Goal: Task Accomplishment & Management: Manage account settings

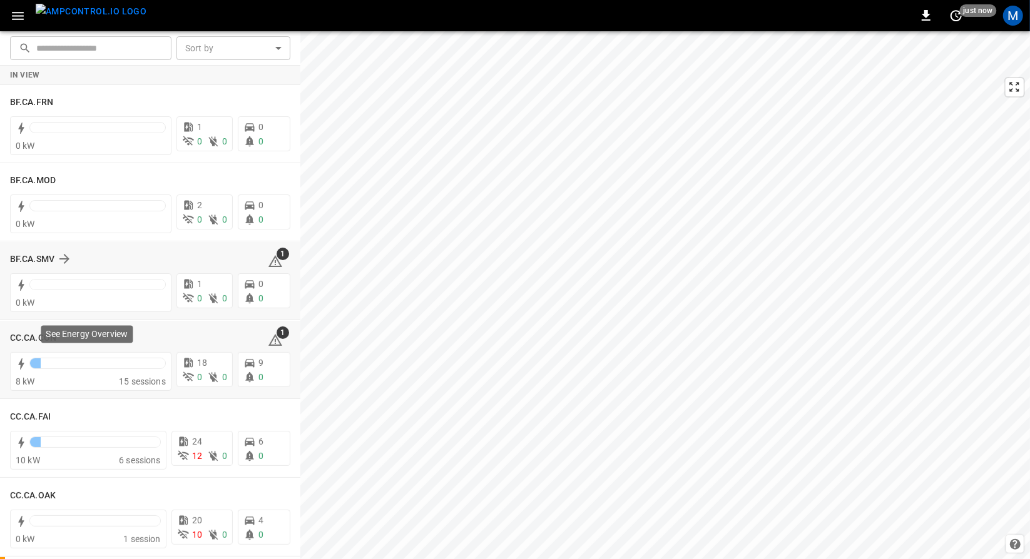
drag, startPoint x: 157, startPoint y: 360, endPoint x: 161, endPoint y: 312, distance: 48.9
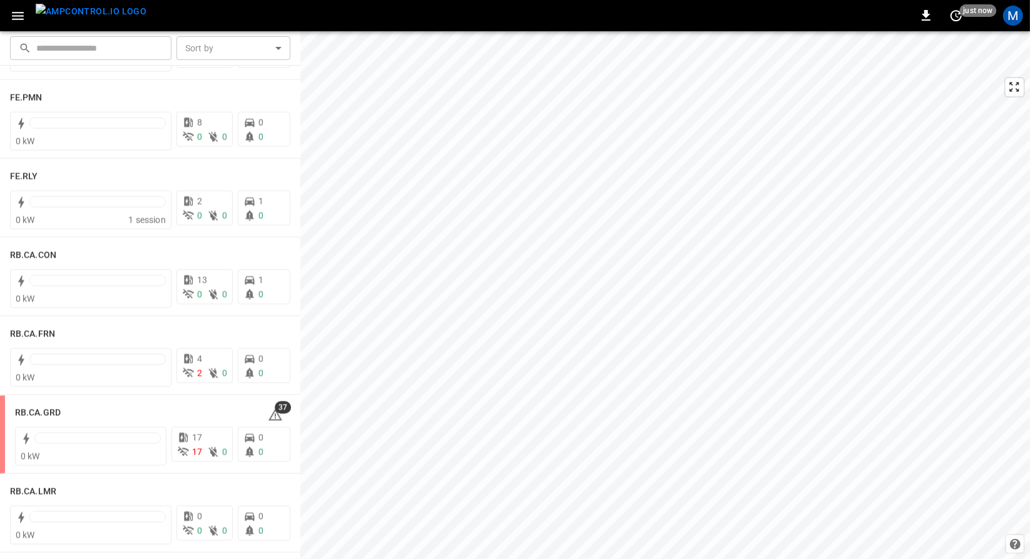
scroll to position [1650, 0]
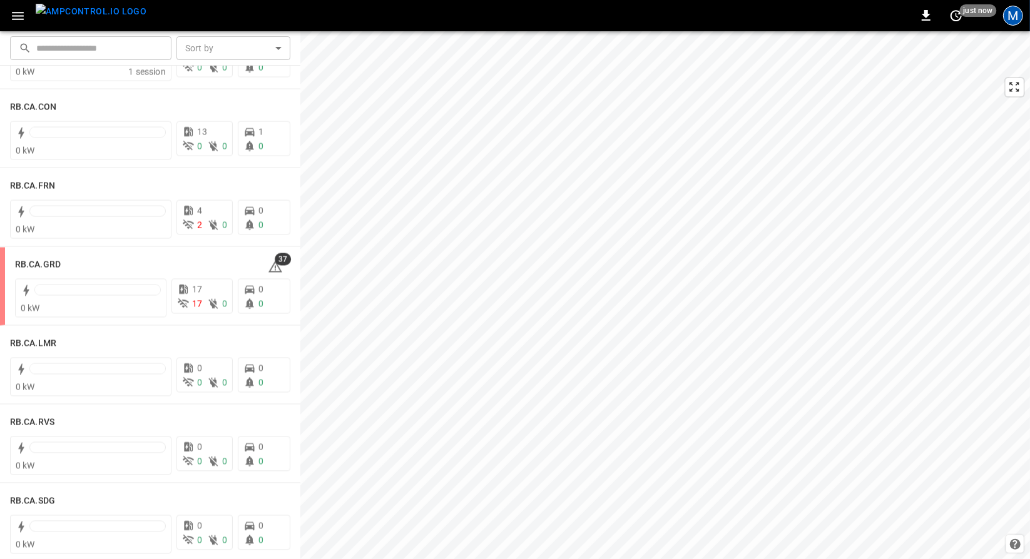
click at [1014, 11] on div "M" at bounding box center [1013, 16] width 20 height 20
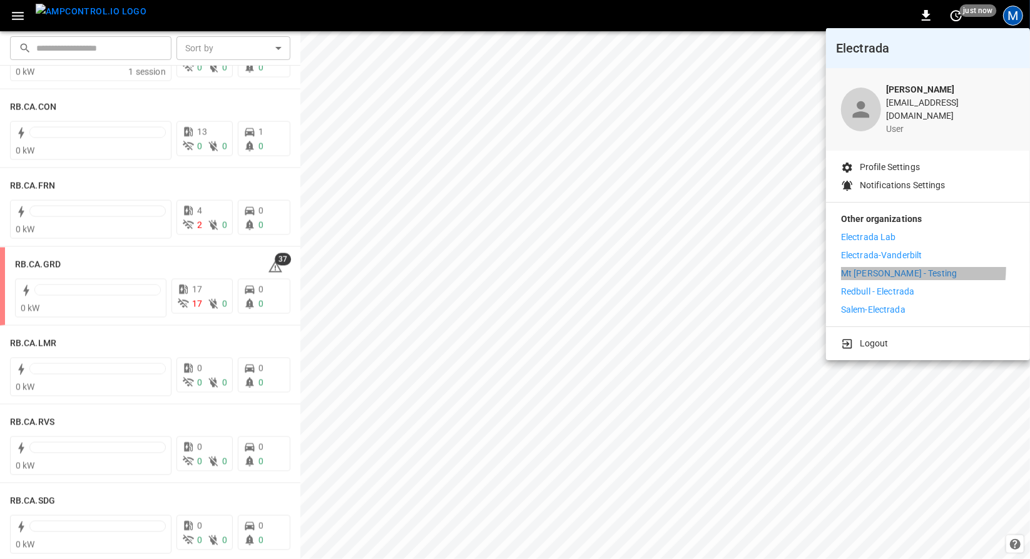
click at [888, 267] on p "Mt [PERSON_NAME] - Testing" at bounding box center [899, 273] width 116 height 13
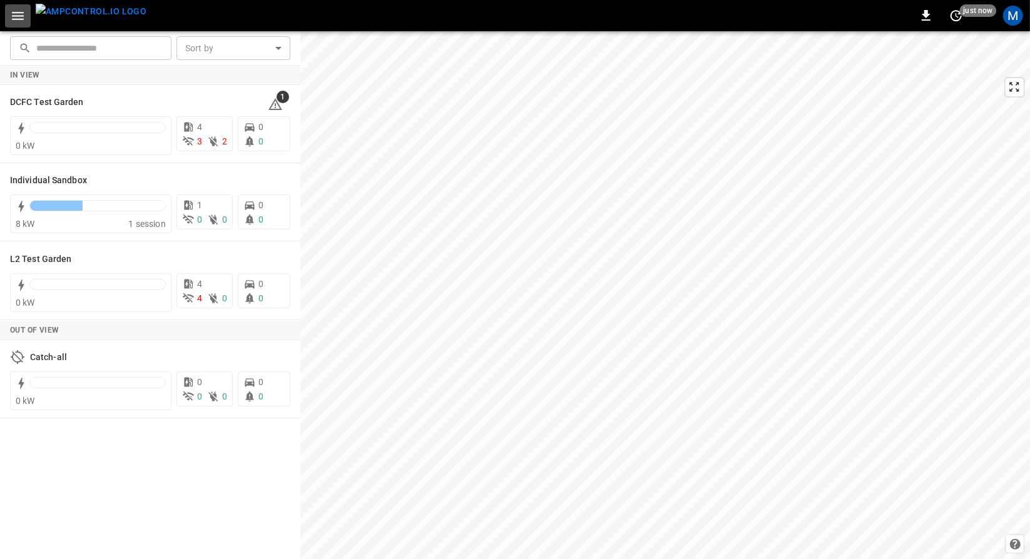
click at [25, 22] on icon "button" at bounding box center [18, 16] width 16 height 16
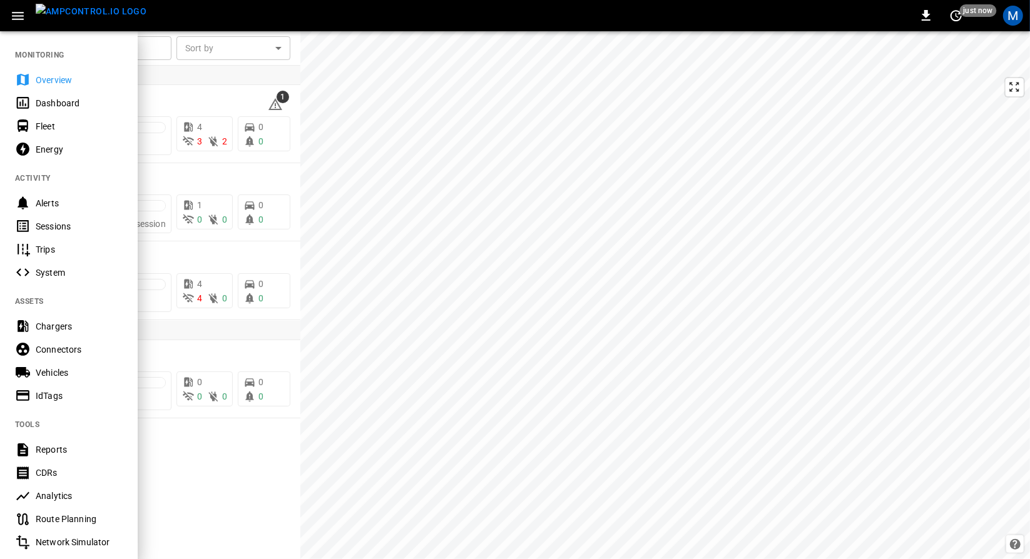
scroll to position [163, 0]
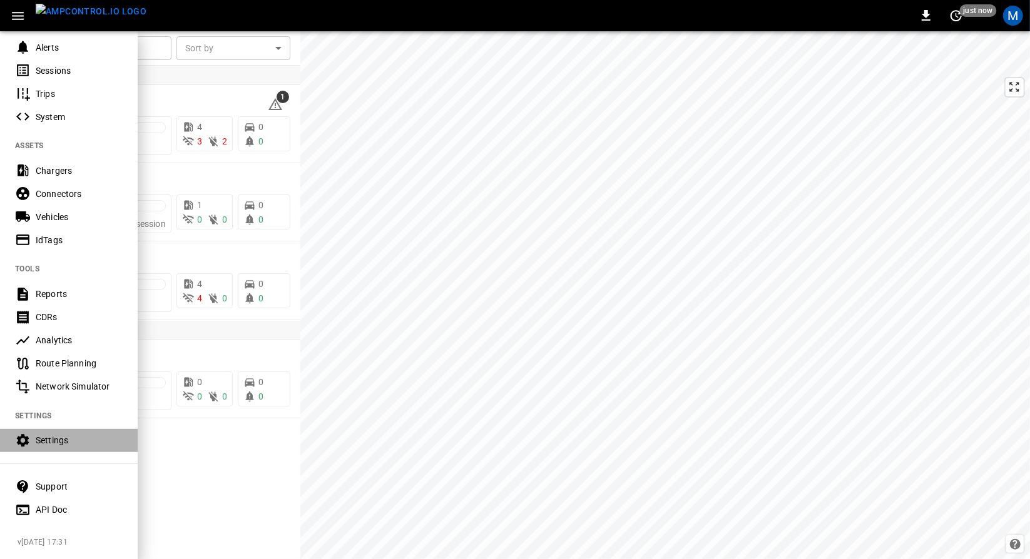
click at [85, 435] on div "Settings" at bounding box center [79, 440] width 87 height 13
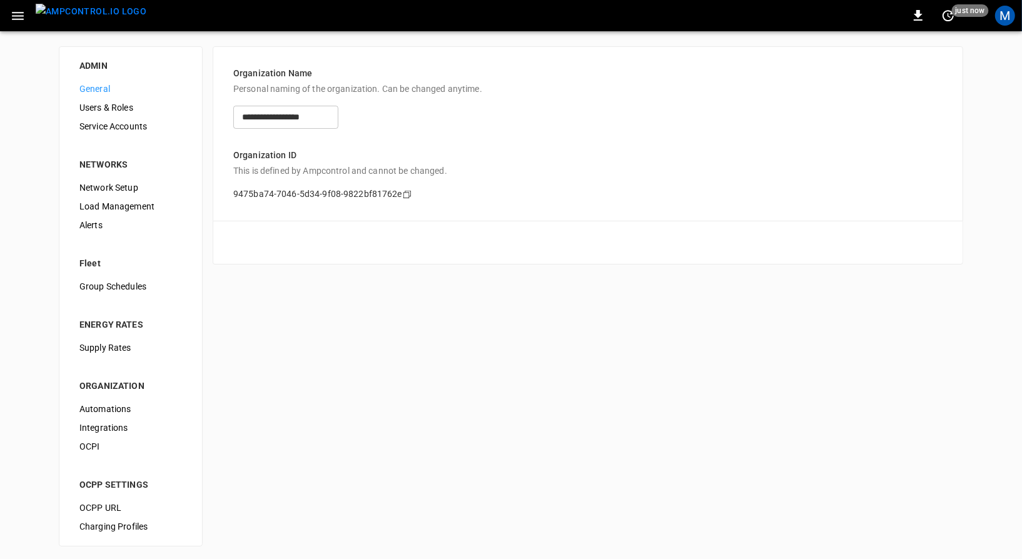
click at [115, 506] on span "OCPP URL" at bounding box center [130, 508] width 103 height 13
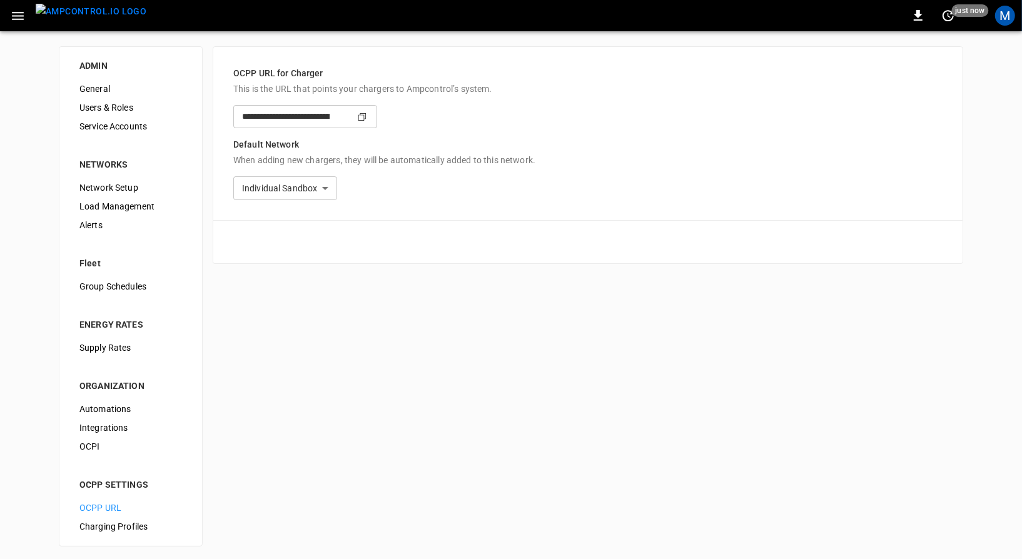
type input "**********"
click at [120, 18] on img "menu" at bounding box center [91, 12] width 111 height 16
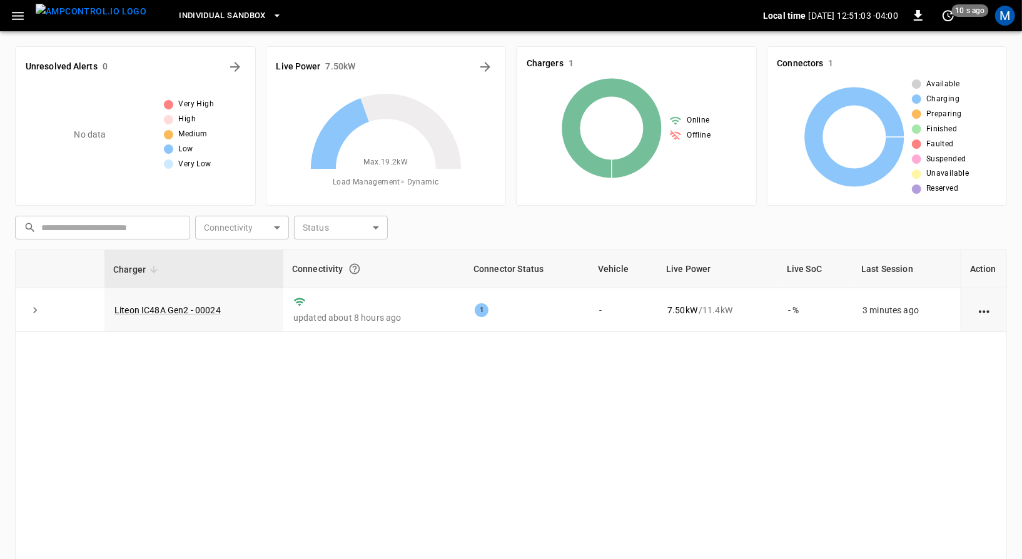
click at [179, 21] on span "Individual Sandbox" at bounding box center [222, 16] width 87 height 14
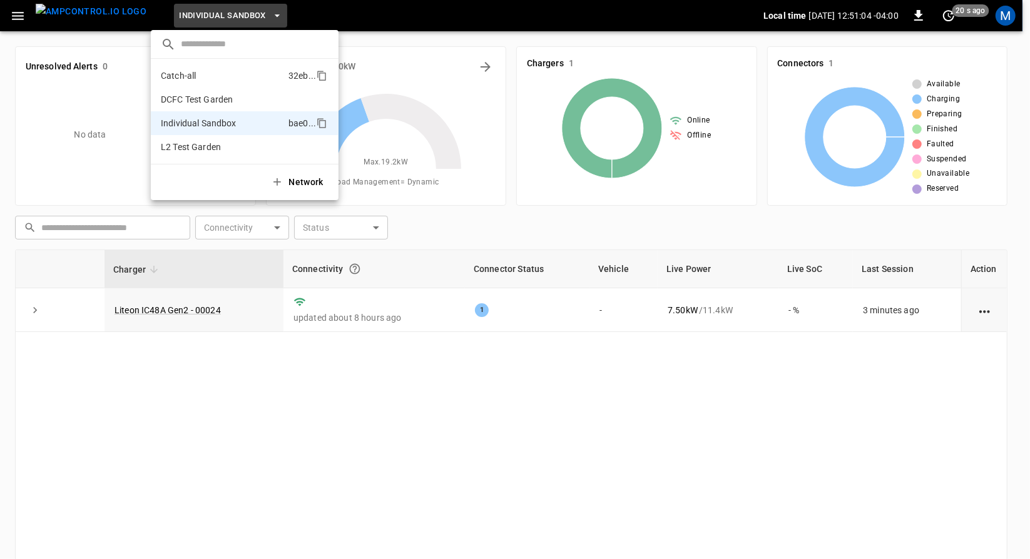
click at [184, 81] on p "Catch-all" at bounding box center [222, 75] width 123 height 13
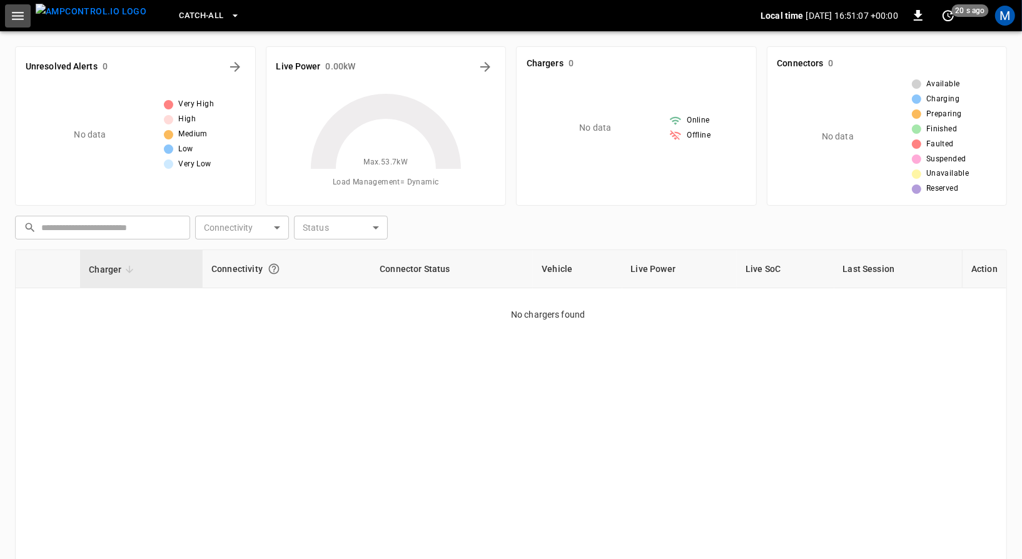
click at [20, 19] on icon "button" at bounding box center [18, 16] width 12 height 8
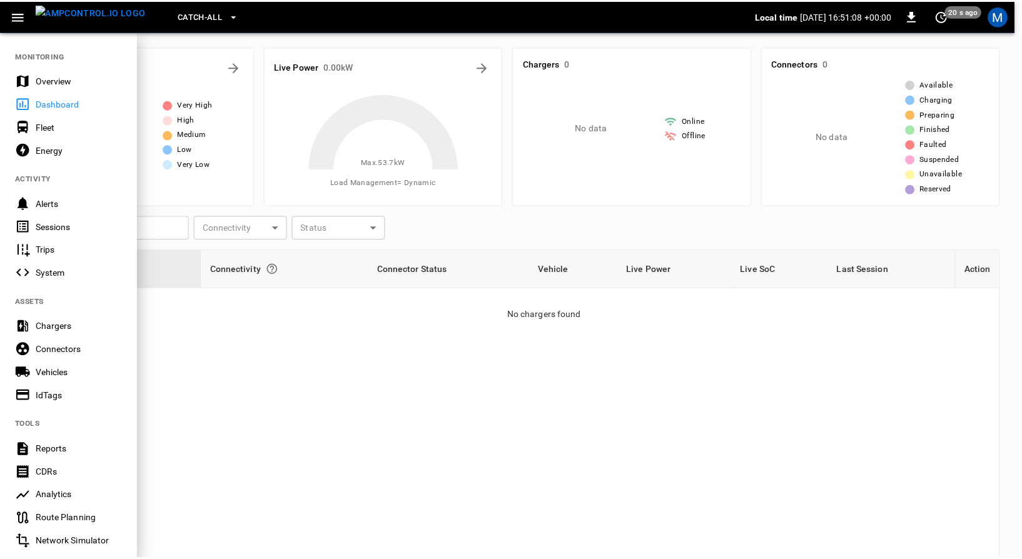
scroll to position [163, 0]
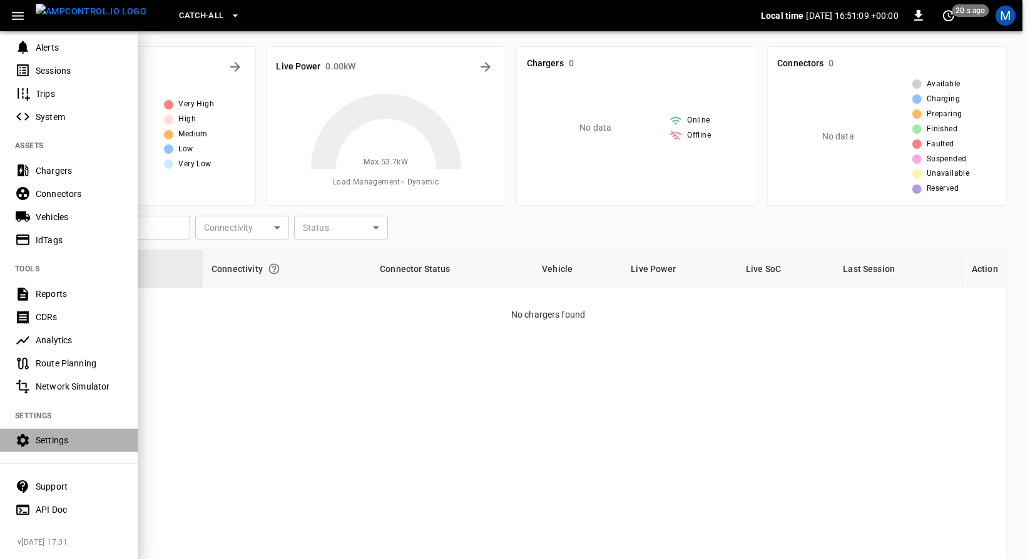
click at [49, 435] on div "Settings" at bounding box center [79, 440] width 87 height 13
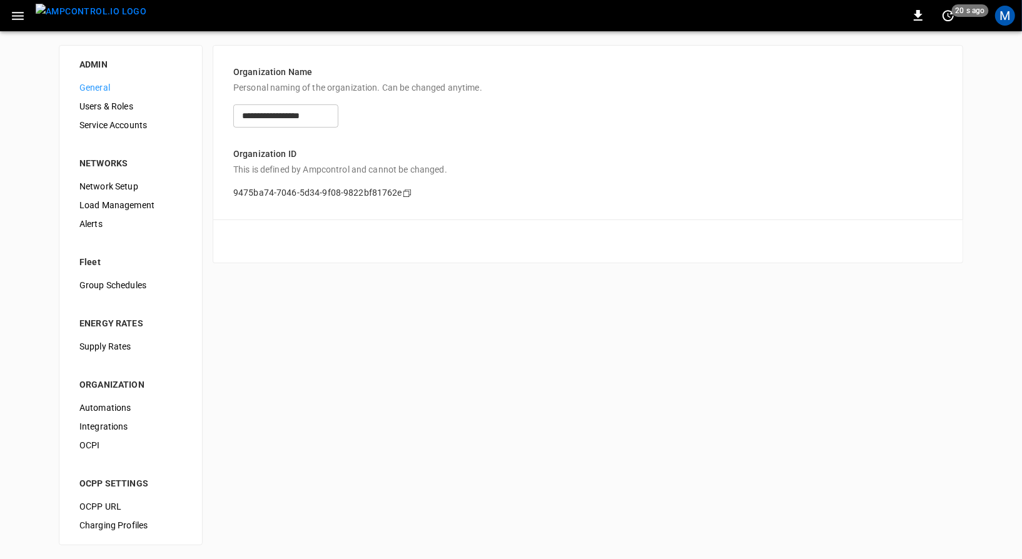
scroll to position [1, 0]
click at [102, 502] on span "OCPP URL" at bounding box center [130, 507] width 103 height 13
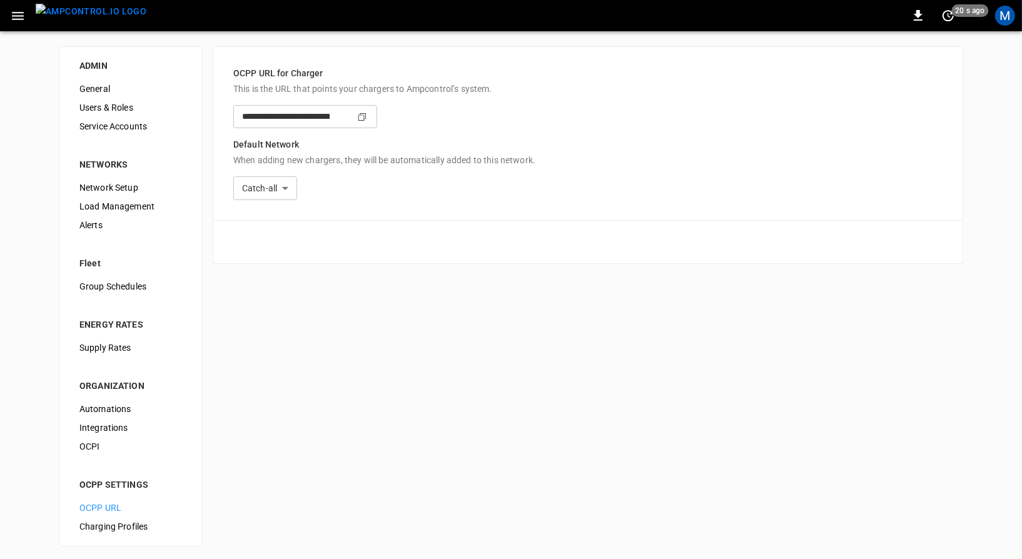
click at [93, 14] on img "menu" at bounding box center [91, 12] width 111 height 16
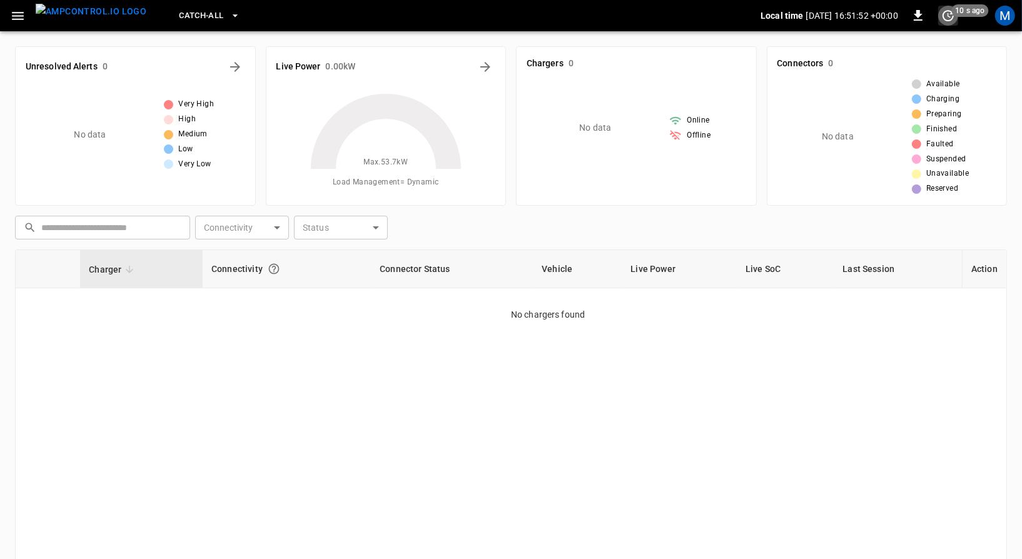
click at [947, 17] on icon "set refresh interval" at bounding box center [948, 15] width 15 height 15
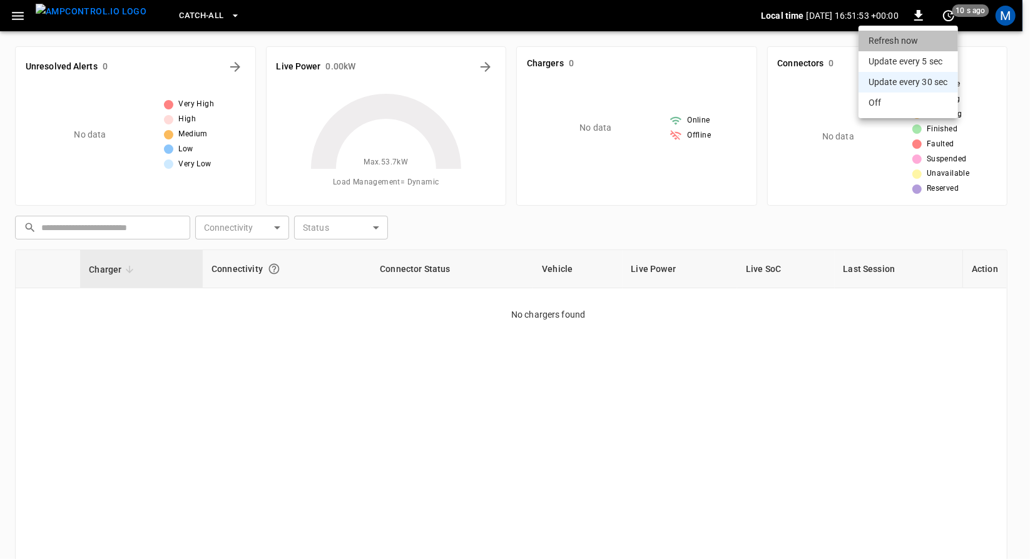
click at [924, 34] on li "Refresh now" at bounding box center [907, 41] width 99 height 21
click at [912, 39] on li "Refresh now" at bounding box center [907, 41] width 99 height 21
click at [888, 43] on li "refreshing dashboard" at bounding box center [907, 41] width 99 height 21
click at [906, 46] on li "Refresh now" at bounding box center [907, 41] width 99 height 21
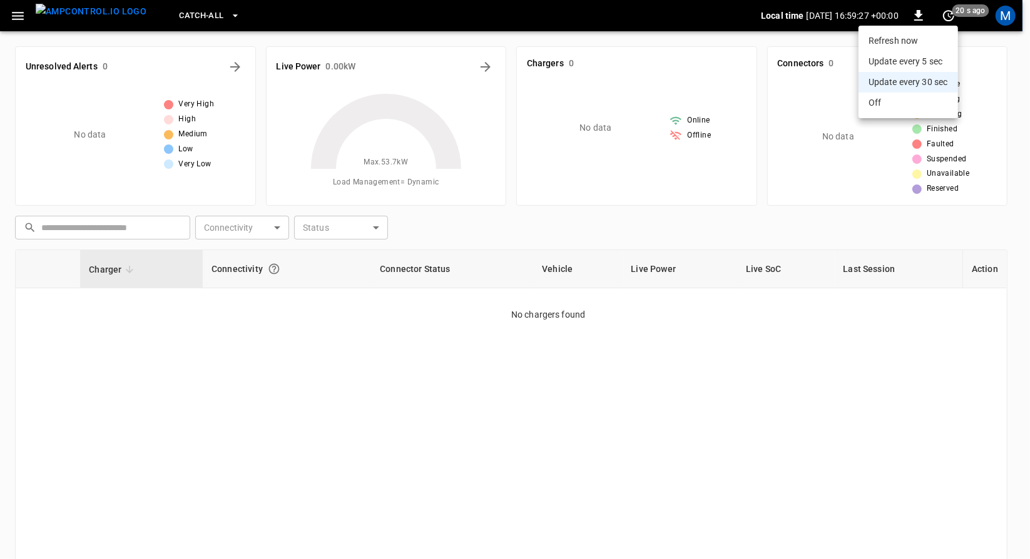
click at [19, 14] on div at bounding box center [515, 279] width 1030 height 559
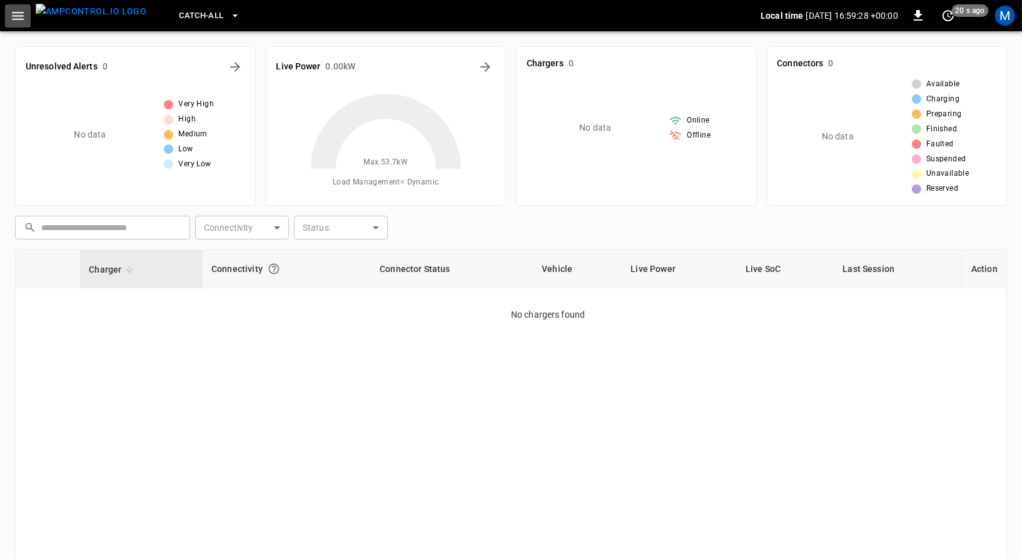
click at [18, 13] on icon "button" at bounding box center [18, 16] width 16 height 16
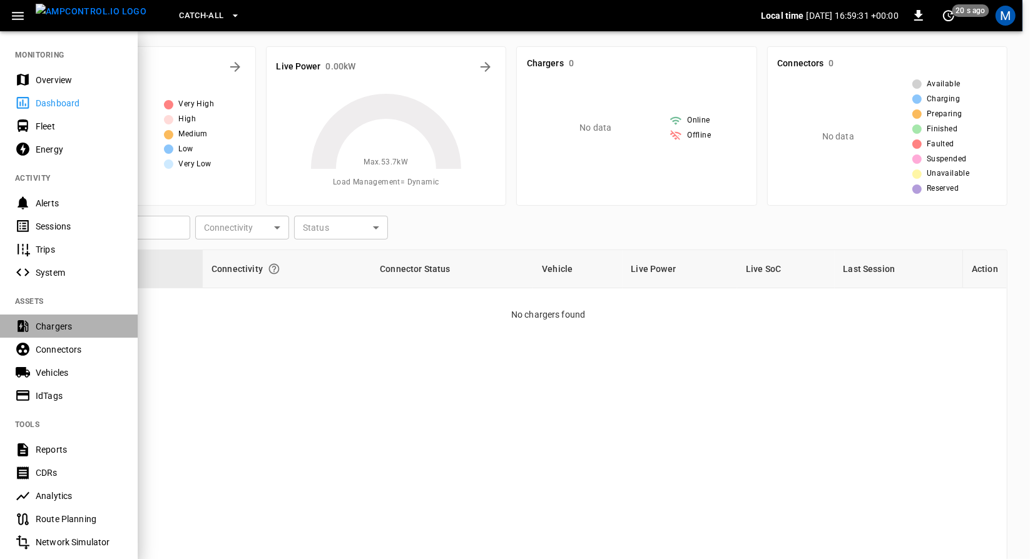
click at [51, 333] on div "Chargers" at bounding box center [69, 326] width 138 height 23
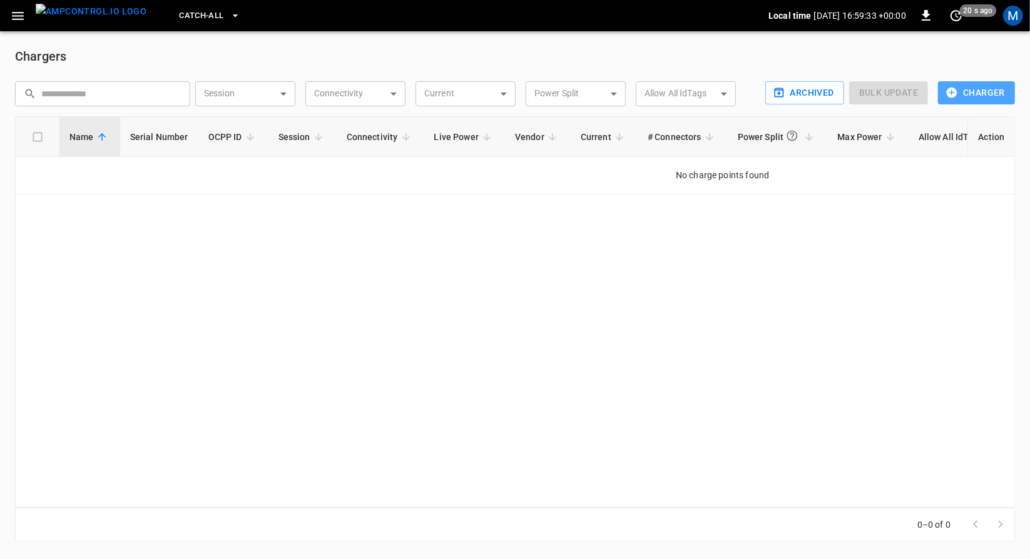
click at [976, 101] on button "Charger" at bounding box center [976, 92] width 77 height 23
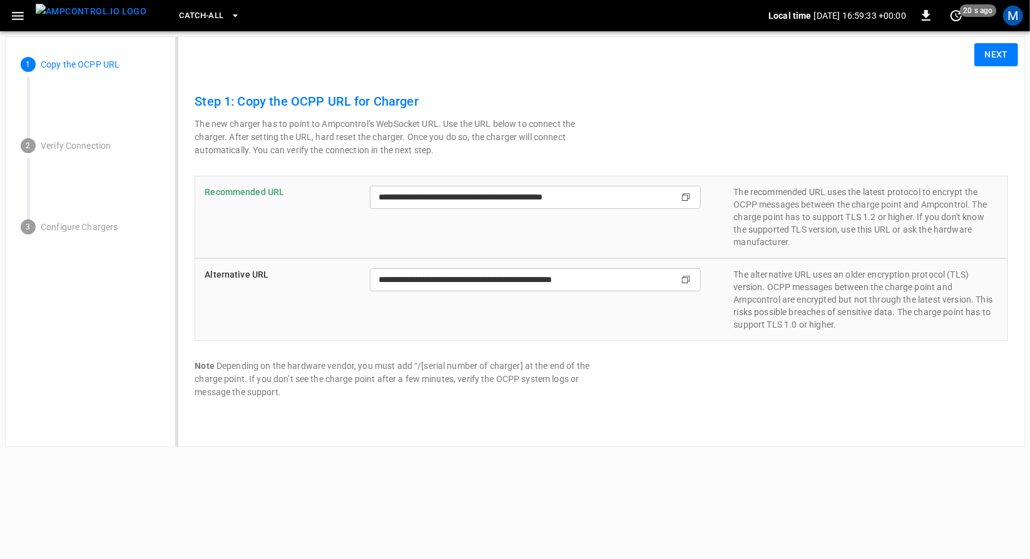
type input "**********"
click at [982, 59] on button "Next" at bounding box center [996, 54] width 44 height 23
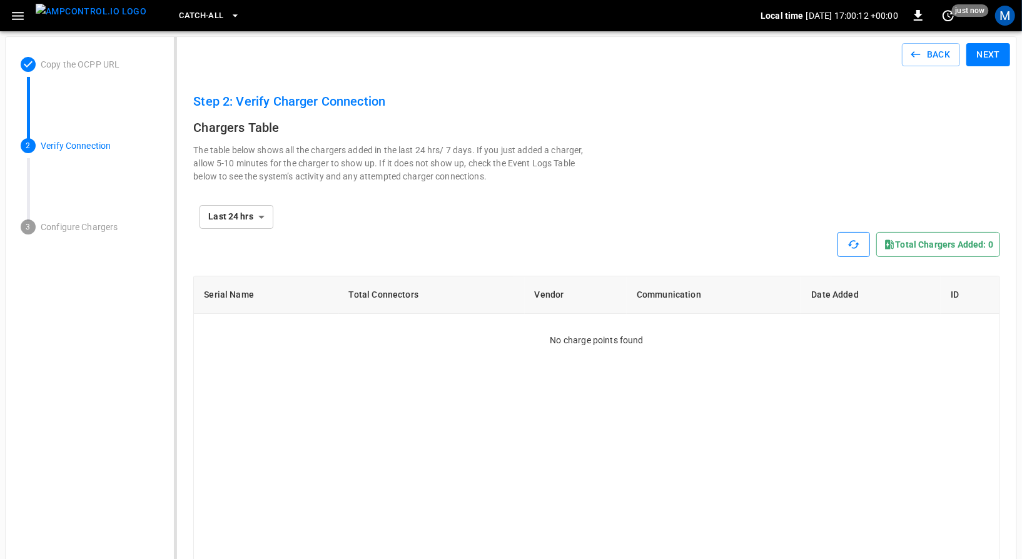
click at [849, 247] on button "button" at bounding box center [854, 244] width 33 height 25
click at [199, 16] on span "Catch-all" at bounding box center [201, 16] width 44 height 14
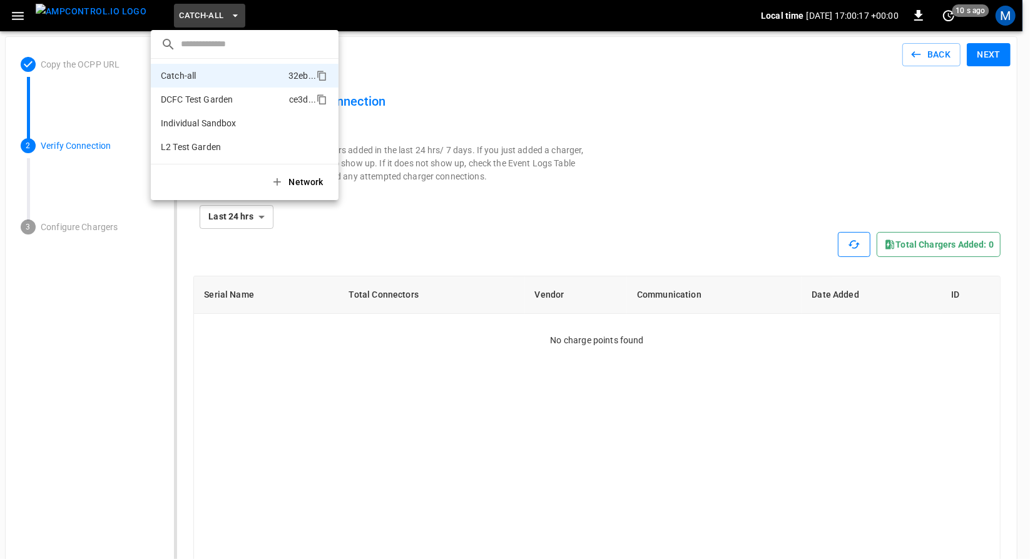
click at [180, 97] on p "DCFC Test Garden" at bounding box center [222, 99] width 123 height 13
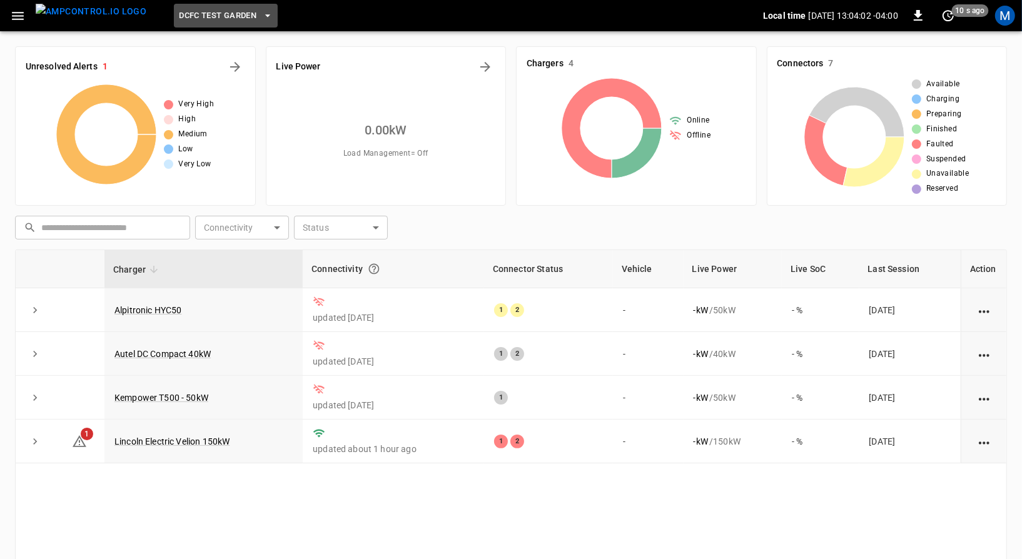
click at [188, 20] on span "DCFC Test Garden" at bounding box center [218, 16] width 78 height 14
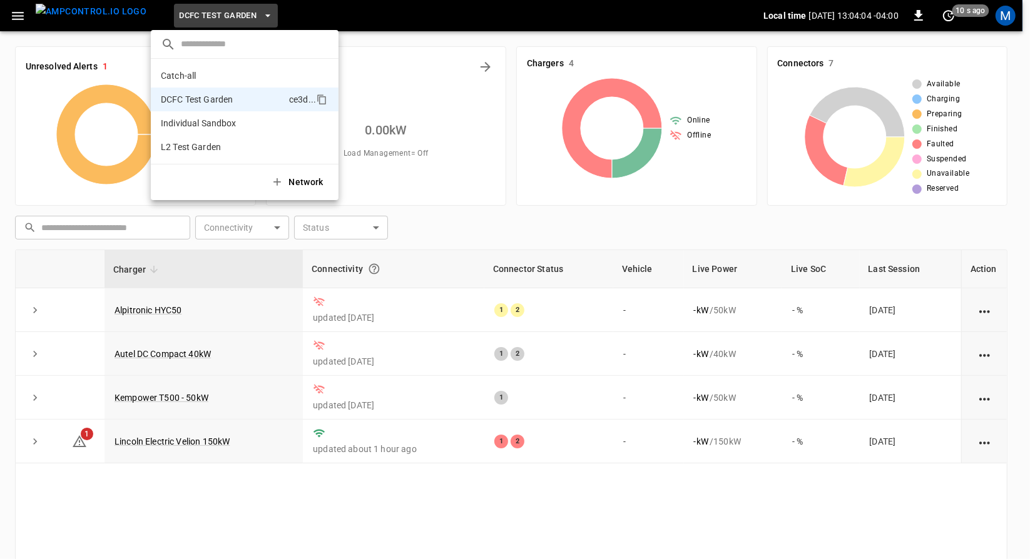
click at [11, 17] on div at bounding box center [515, 279] width 1030 height 559
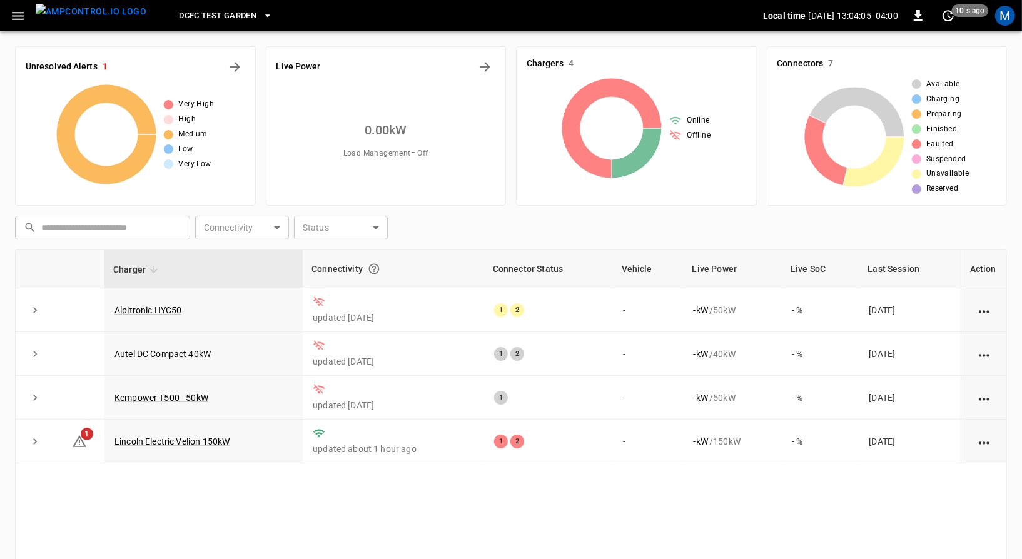
click at [11, 17] on icon "button" at bounding box center [18, 16] width 16 height 16
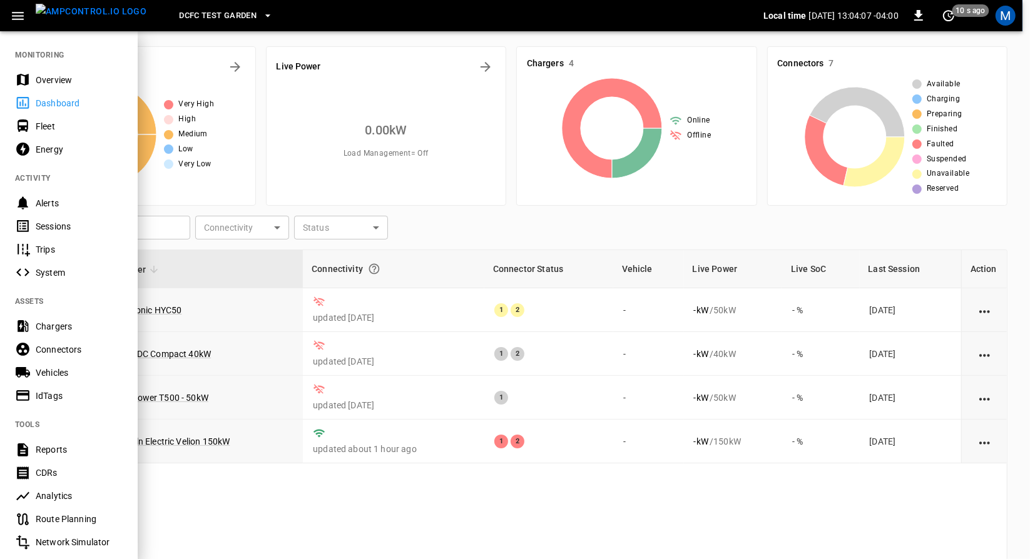
click at [225, 19] on span "DCFC Test Garden" at bounding box center [218, 16] width 78 height 14
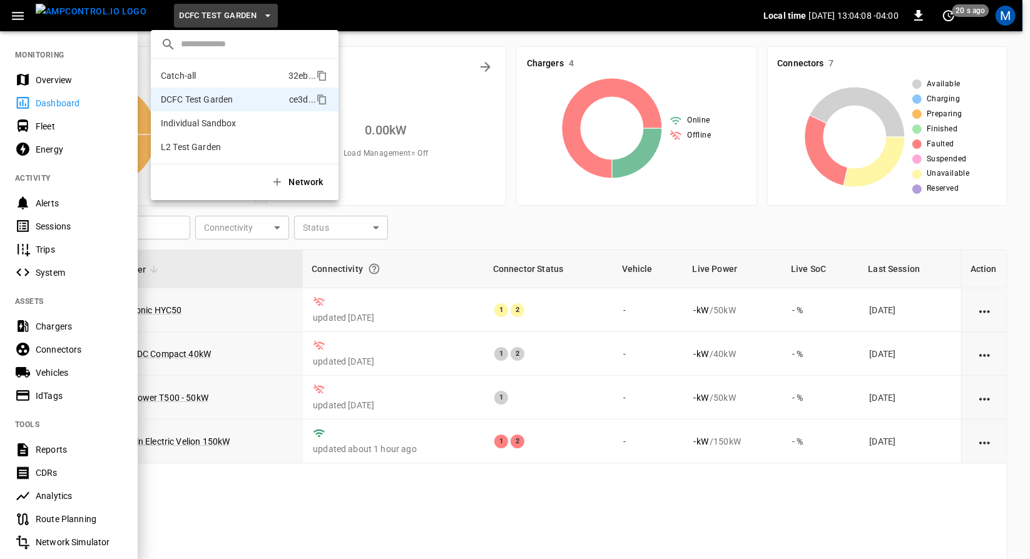
click at [203, 69] on p "Catch-all" at bounding box center [222, 75] width 123 height 13
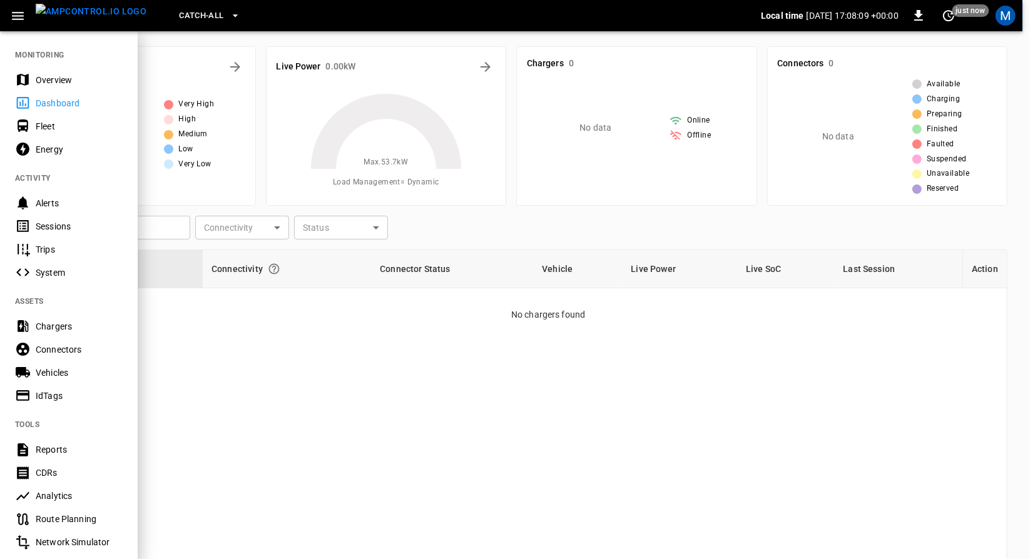
click at [62, 335] on div "Chargers" at bounding box center [69, 326] width 138 height 23
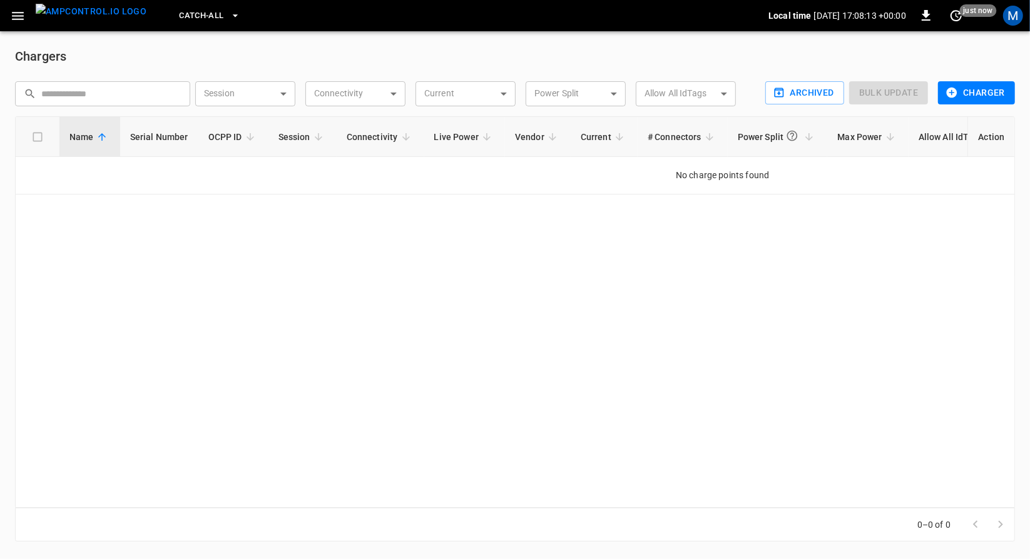
click at [90, 13] on img "menu" at bounding box center [91, 12] width 111 height 16
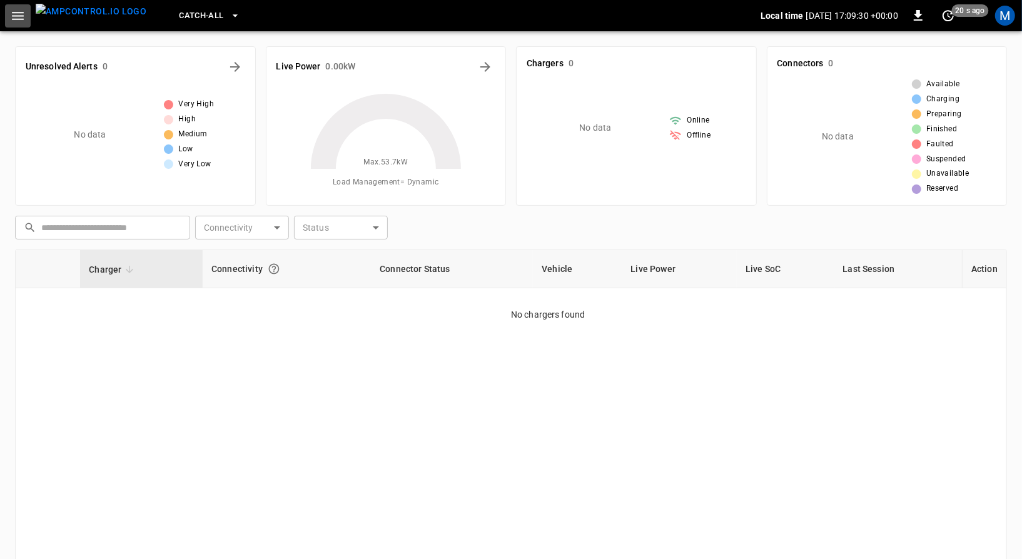
click at [23, 18] on icon "button" at bounding box center [18, 16] width 12 height 8
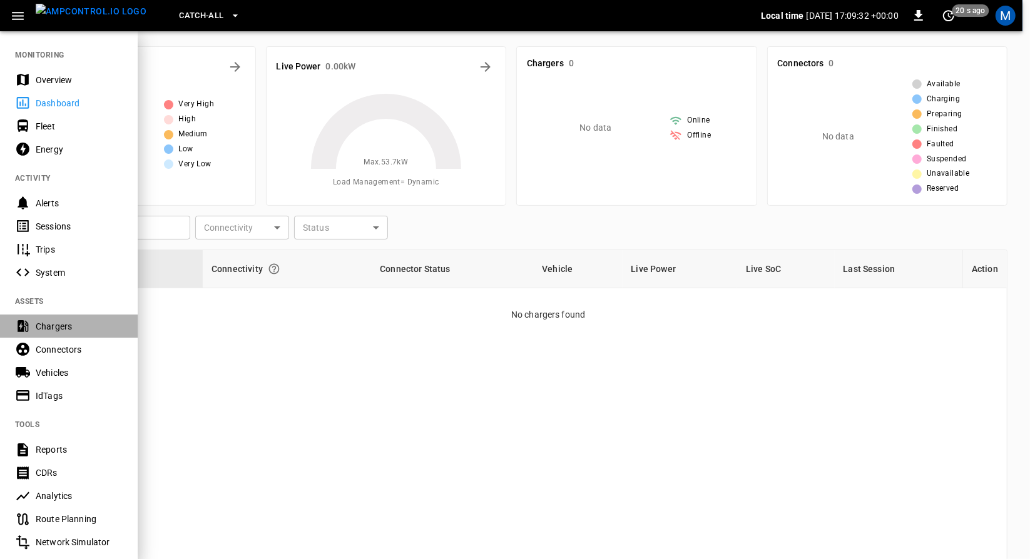
click at [46, 326] on div "Chargers" at bounding box center [79, 326] width 87 height 13
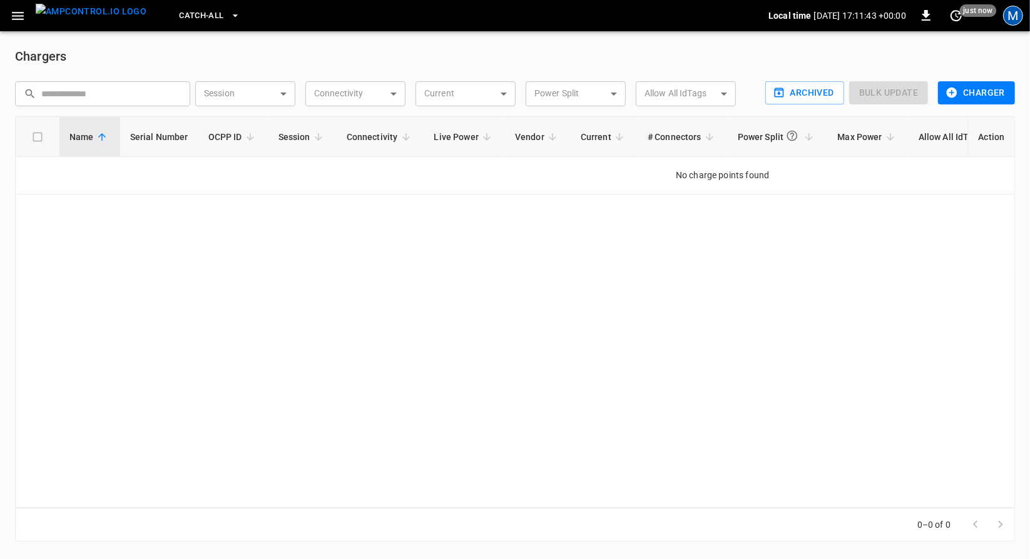
click at [1008, 21] on div "M" at bounding box center [1013, 16] width 20 height 20
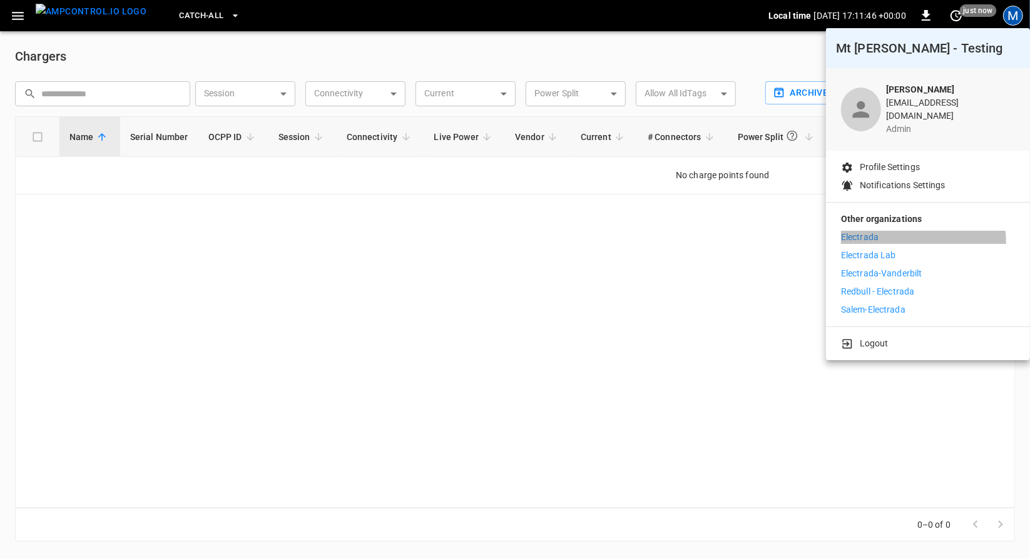
click at [894, 233] on li "Electrada" at bounding box center [928, 237] width 174 height 13
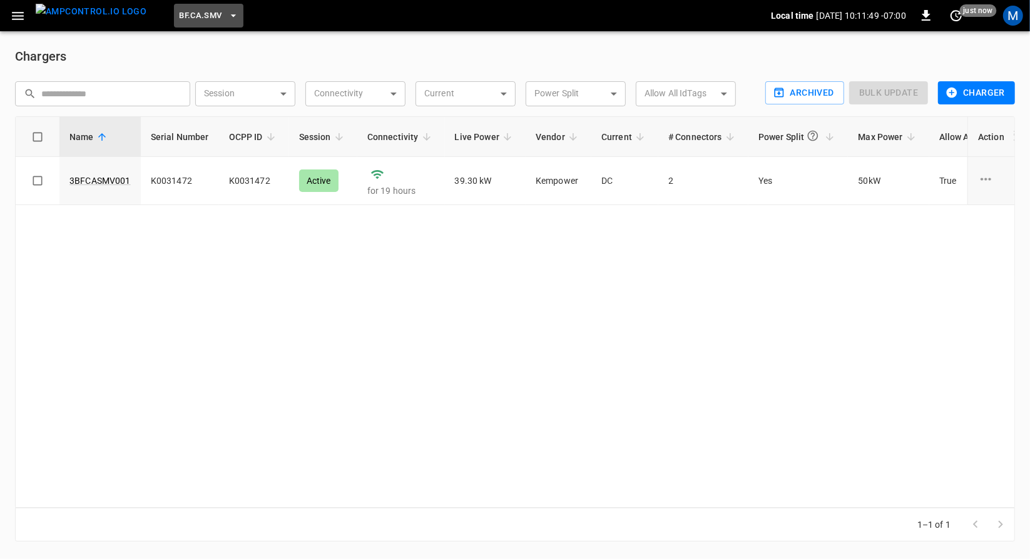
click at [196, 18] on span "BF.CA.SMV" at bounding box center [200, 16] width 43 height 14
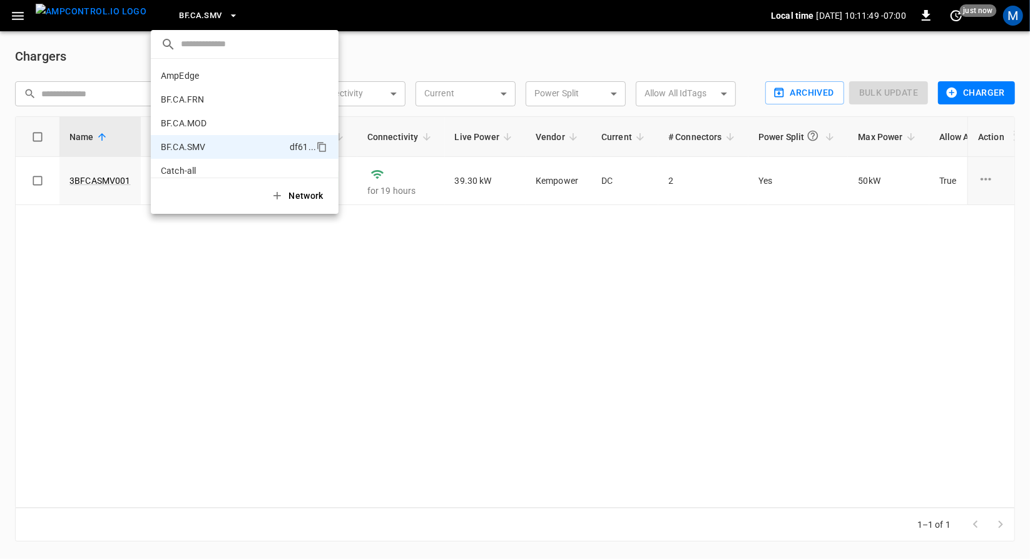
scroll to position [68, 0]
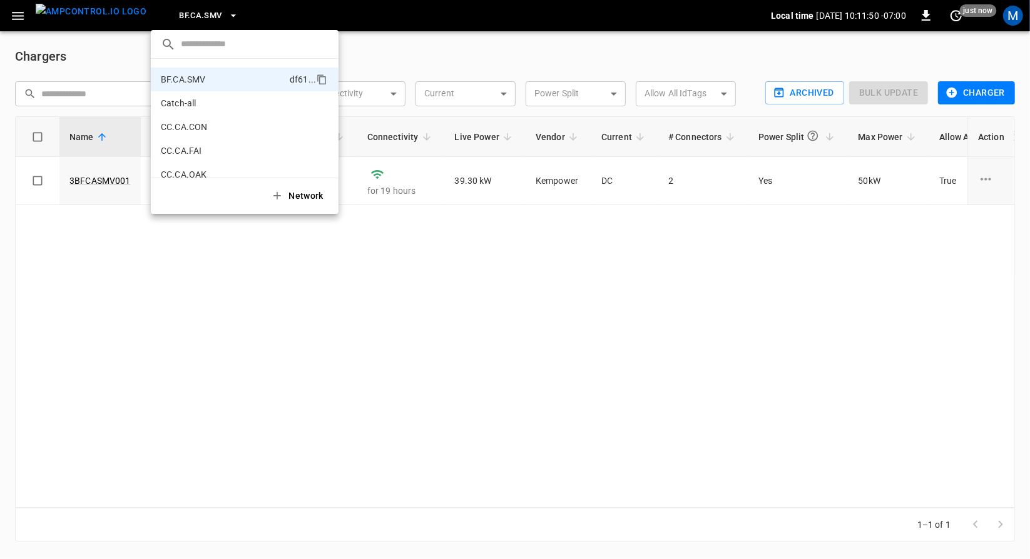
click at [196, 18] on div at bounding box center [515, 279] width 1030 height 559
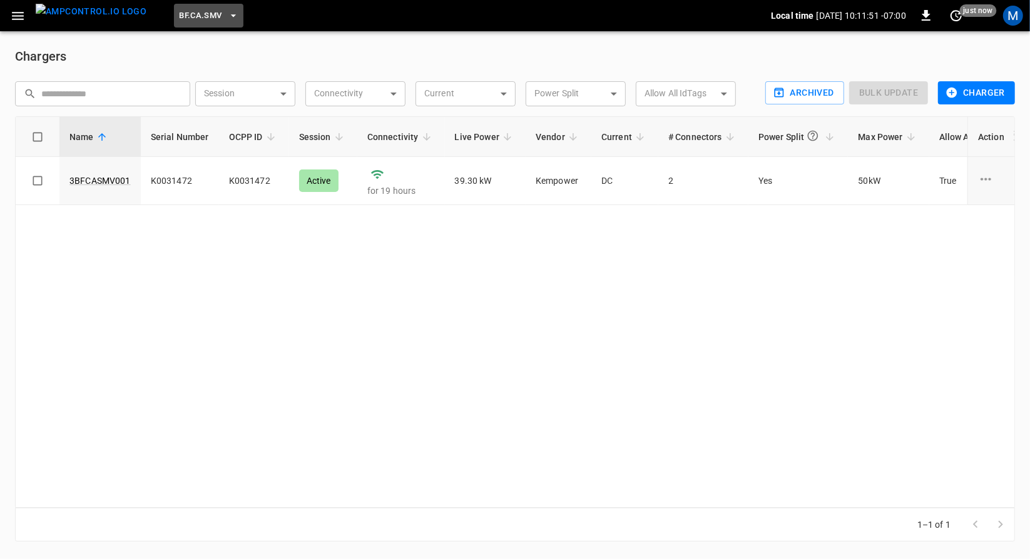
click at [191, 25] on button "BF.CA.SMV" at bounding box center [208, 16] width 69 height 24
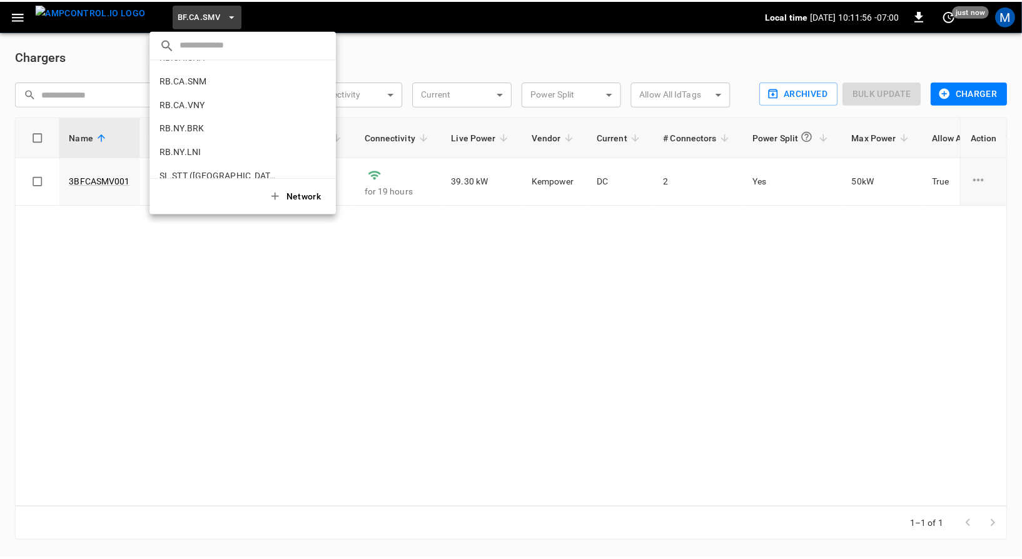
scroll to position [842, 0]
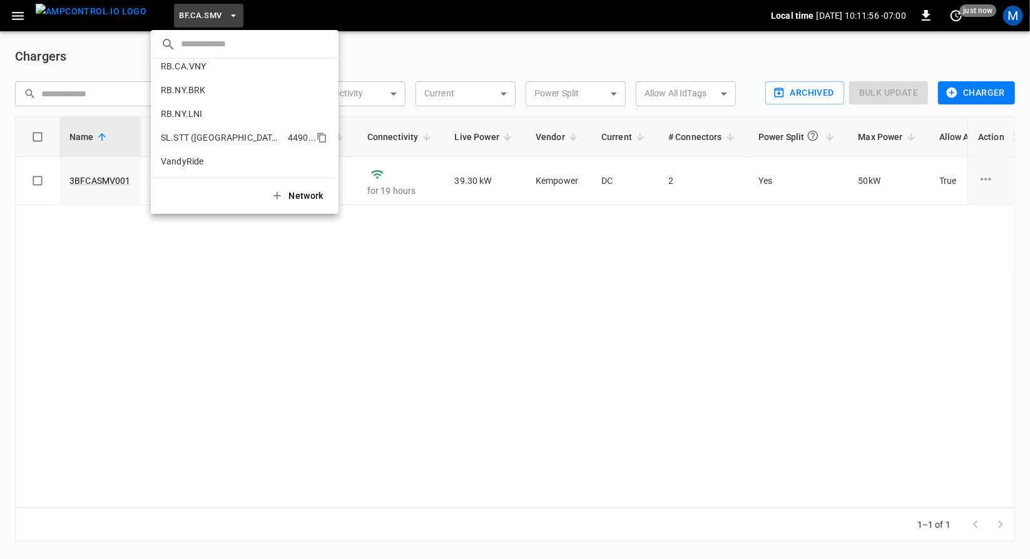
click at [176, 131] on p "SL.STT (Statesville)" at bounding box center [222, 137] width 122 height 13
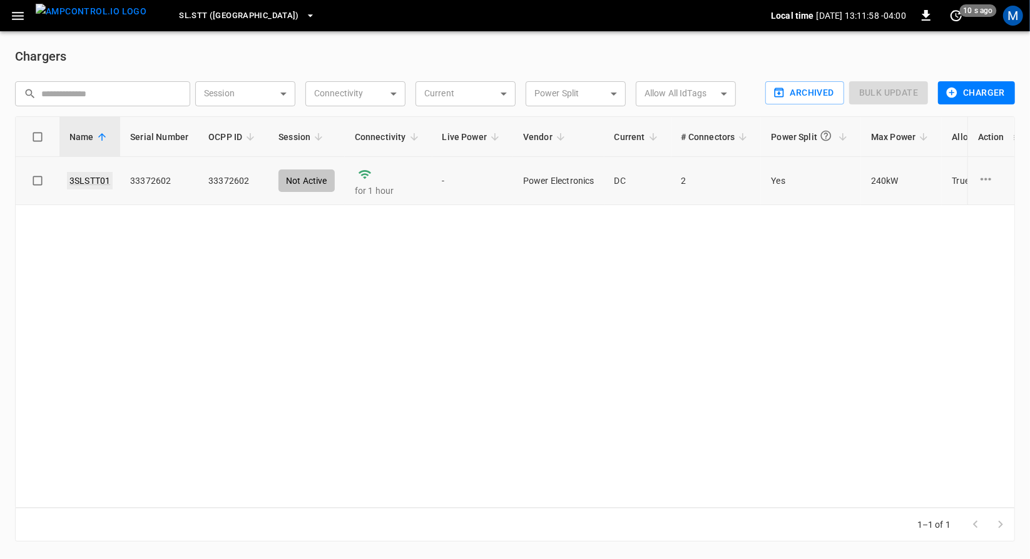
click at [101, 183] on link "3SLSTT01" at bounding box center [90, 181] width 46 height 18
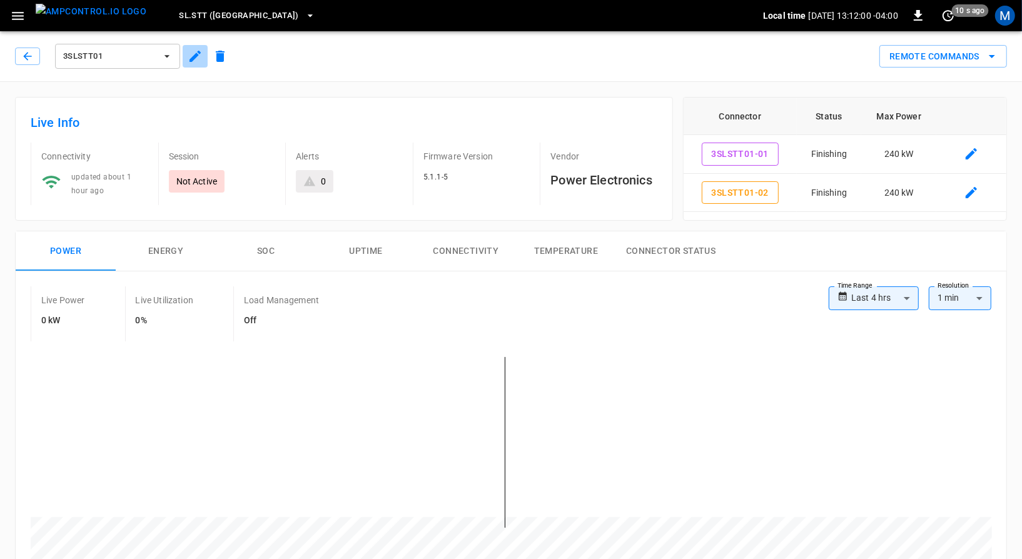
click at [196, 61] on icon "button" at bounding box center [195, 56] width 15 height 15
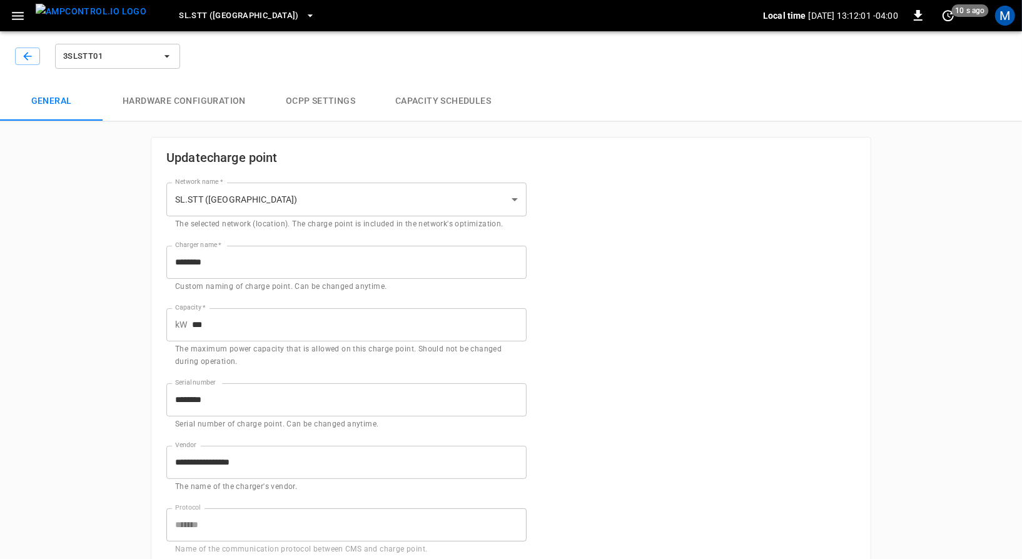
type input "**********"
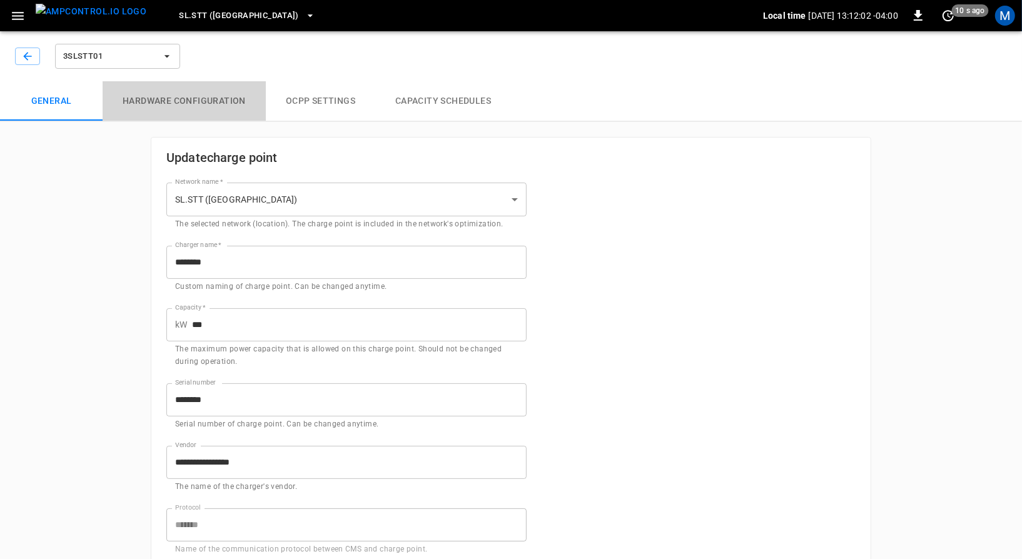
click at [196, 89] on button "Hardware configuration" at bounding box center [184, 101] width 163 height 40
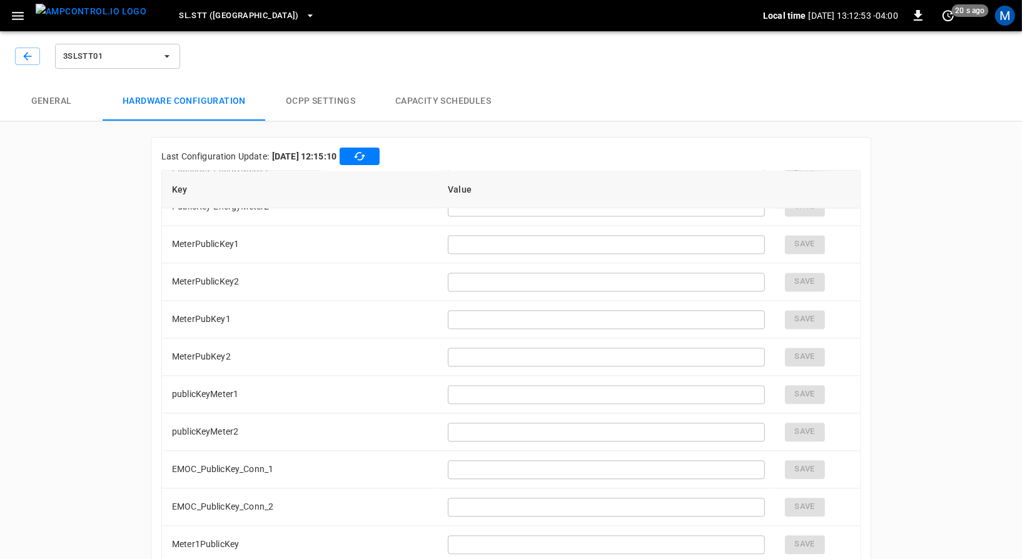
scroll to position [2058, 0]
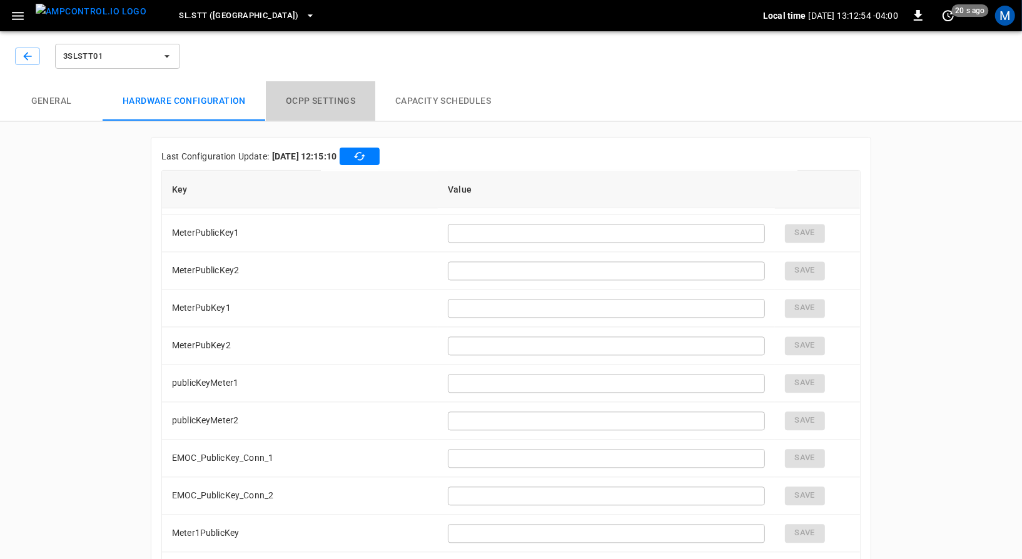
click at [326, 107] on button "OCPP settings" at bounding box center [320, 101] width 109 height 40
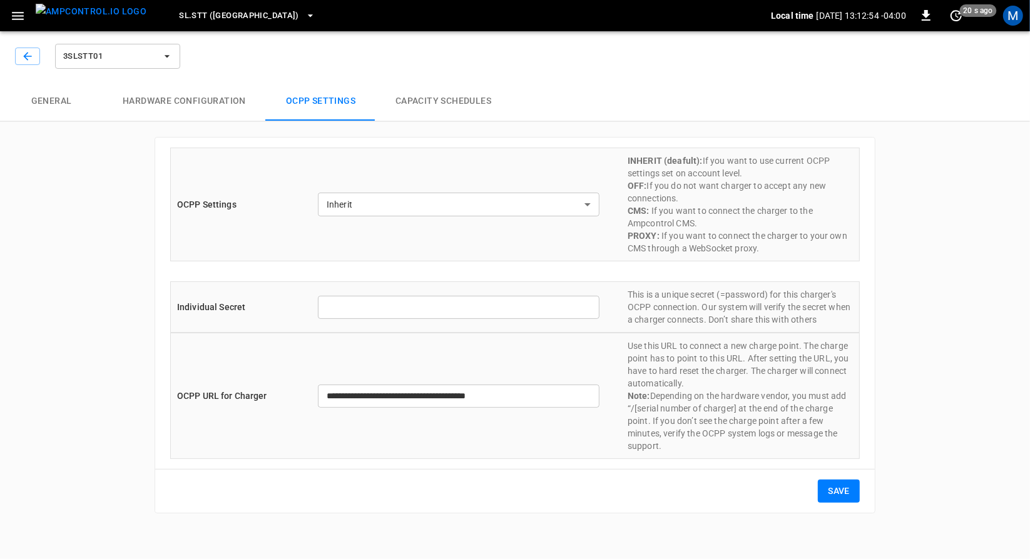
type input "**********"
type input "*******"
click at [1009, 14] on div "M" at bounding box center [1013, 16] width 20 height 20
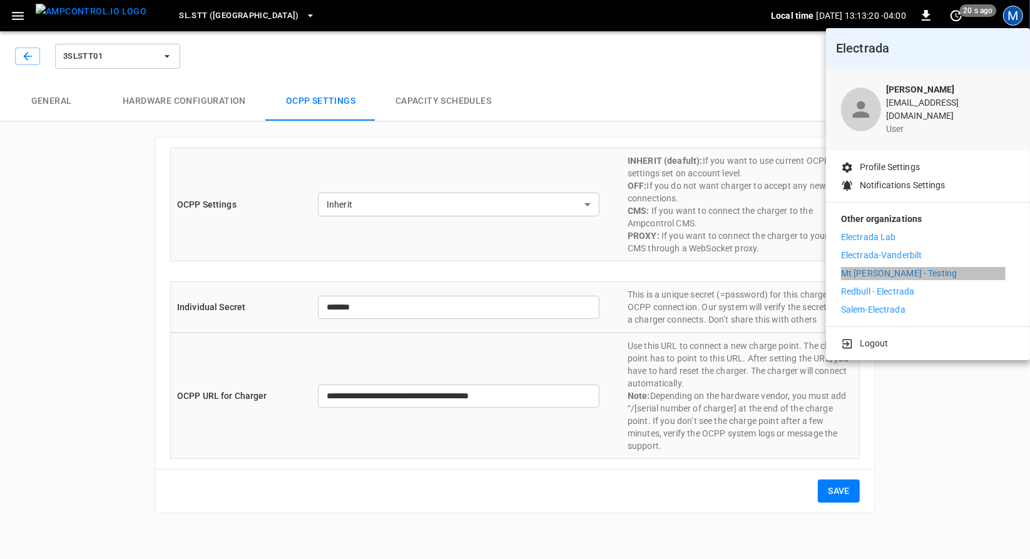
click at [870, 267] on p "Mt [PERSON_NAME] - Testing" at bounding box center [899, 273] width 116 height 13
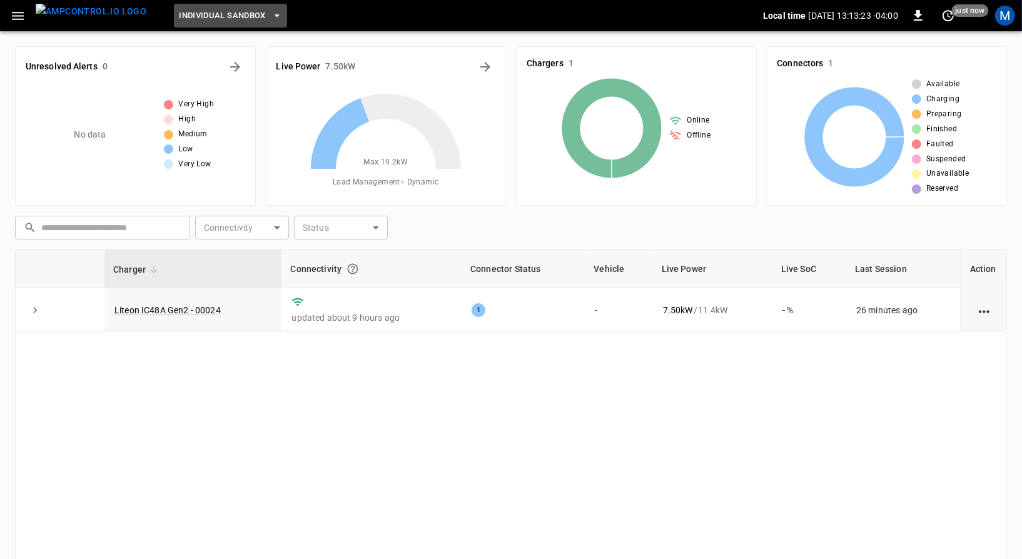
click at [179, 21] on span "Individual Sandbox" at bounding box center [222, 16] width 87 height 14
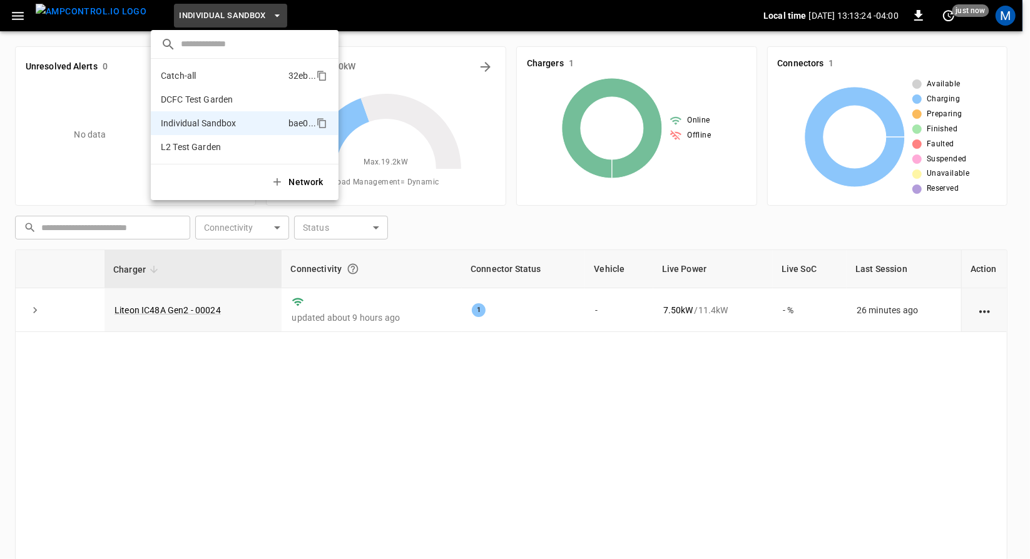
click at [169, 80] on p "Catch-all" at bounding box center [222, 75] width 123 height 13
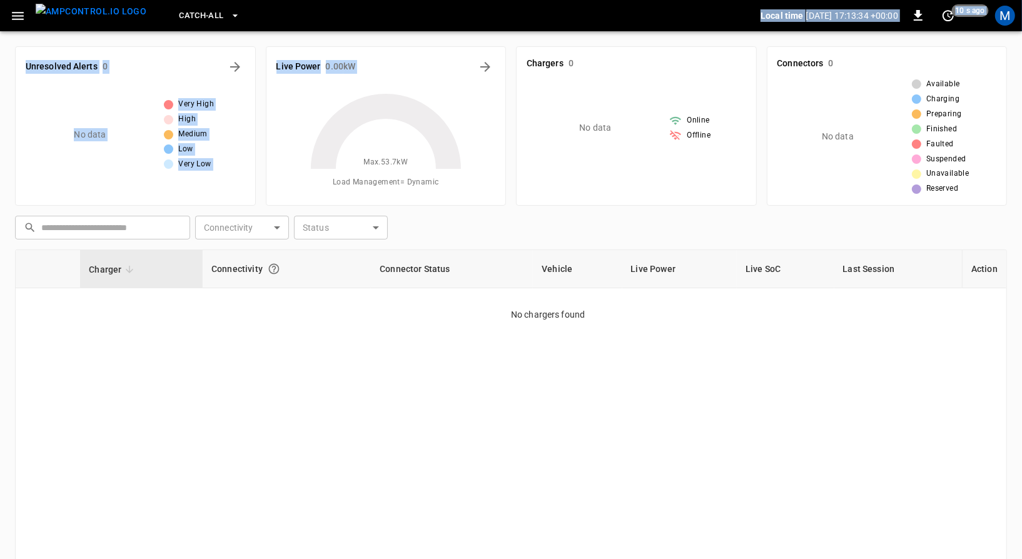
drag, startPoint x: 428, startPoint y: 34, endPoint x: 653, endPoint y: -54, distance: 242.1
click at [653, 0] on html "Catch-all Local time [DATE] 17:13:34 +00:00 0 10 s ago M Unresolved Alerts 0 No…" at bounding box center [511, 344] width 1022 height 689
click at [1000, 10] on div "M" at bounding box center [1005, 16] width 20 height 20
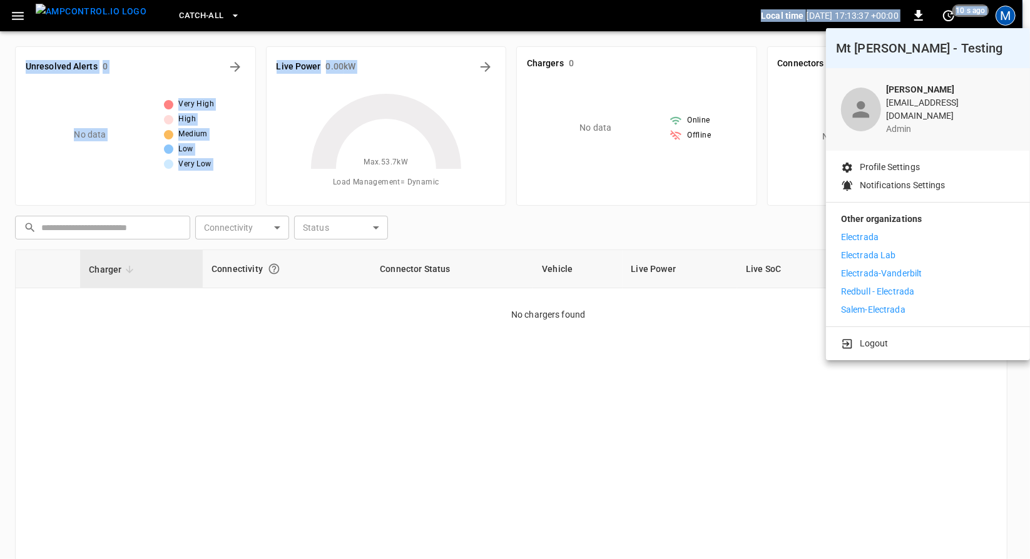
click at [893, 231] on li "Electrada" at bounding box center [928, 237] width 174 height 13
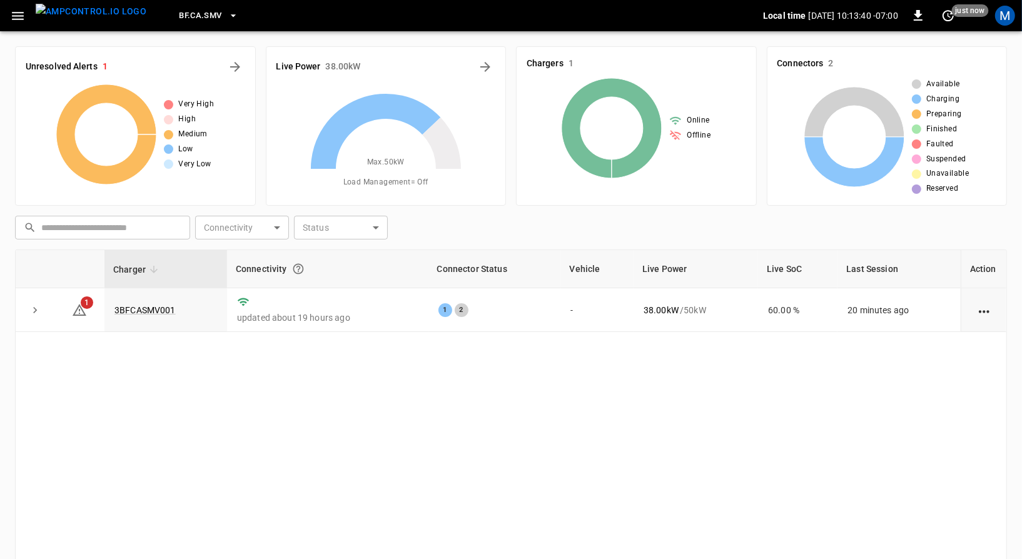
click at [203, 26] on button "BF.CA.SMV" at bounding box center [208, 16] width 69 height 24
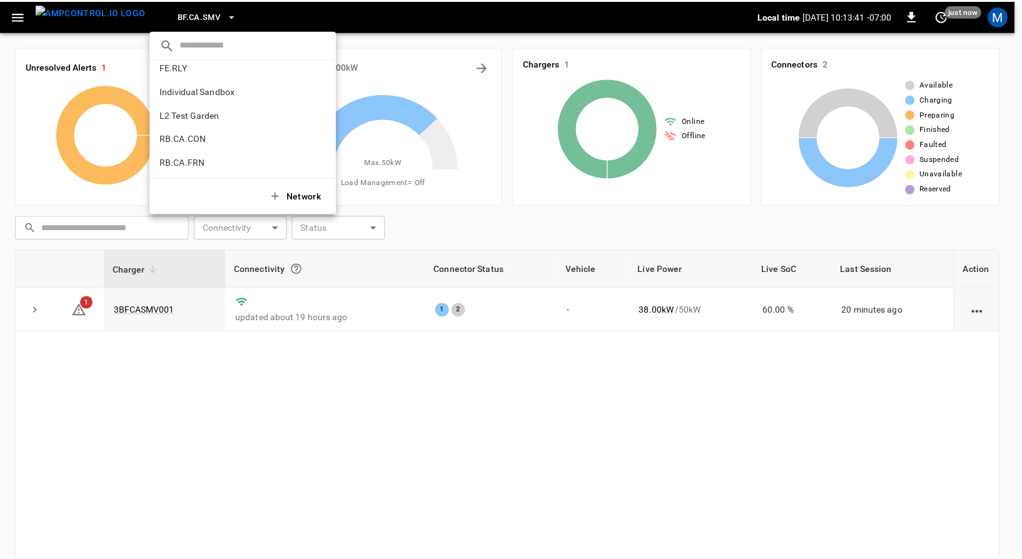
scroll to position [842, 0]
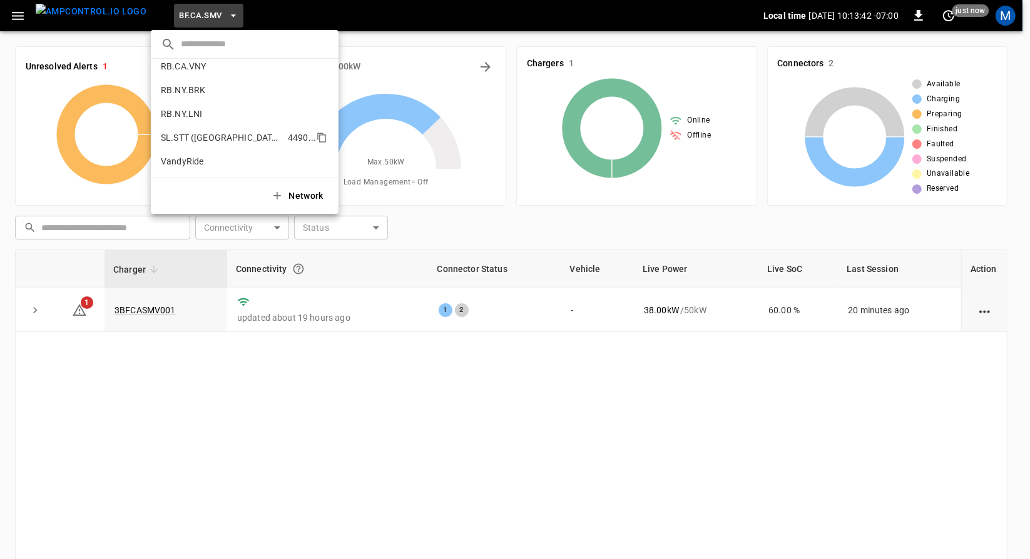
click at [258, 146] on li "SL.STT (Statesville) 4490 ..." at bounding box center [245, 138] width 188 height 24
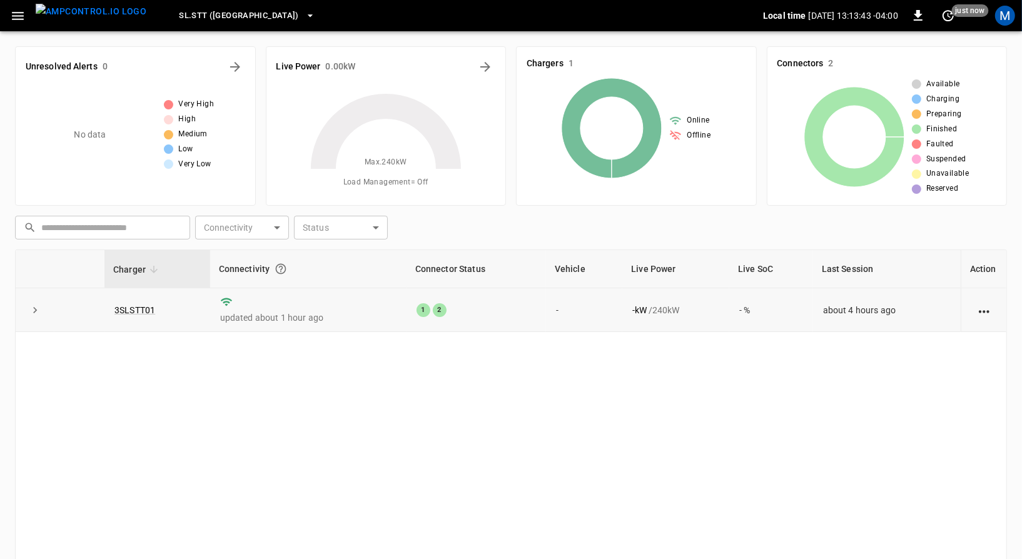
click at [149, 323] on td "3SLSTT01" at bounding box center [157, 310] width 106 height 44
click at [145, 311] on link "3SLSTT01" at bounding box center [135, 310] width 46 height 15
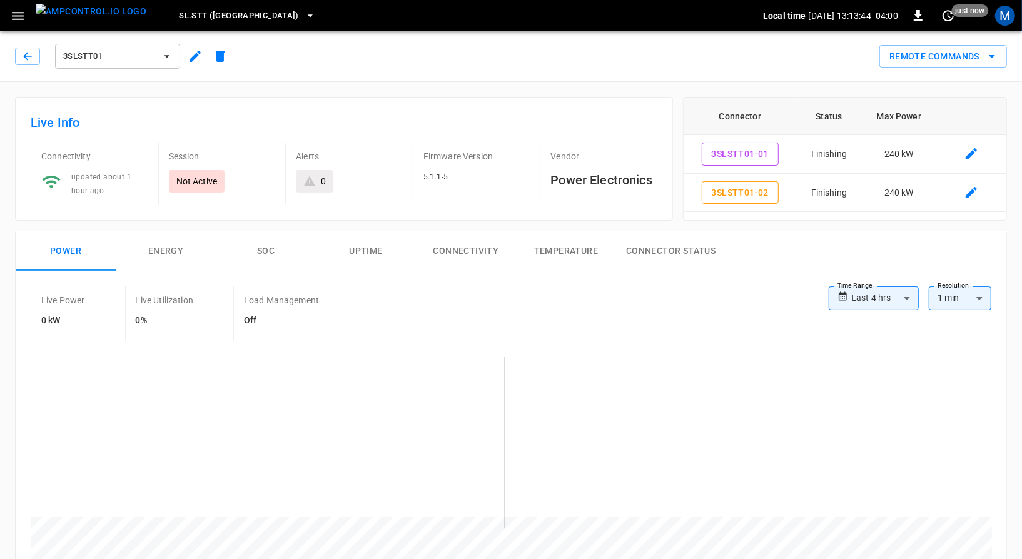
click at [191, 64] on button "button" at bounding box center [195, 56] width 25 height 23
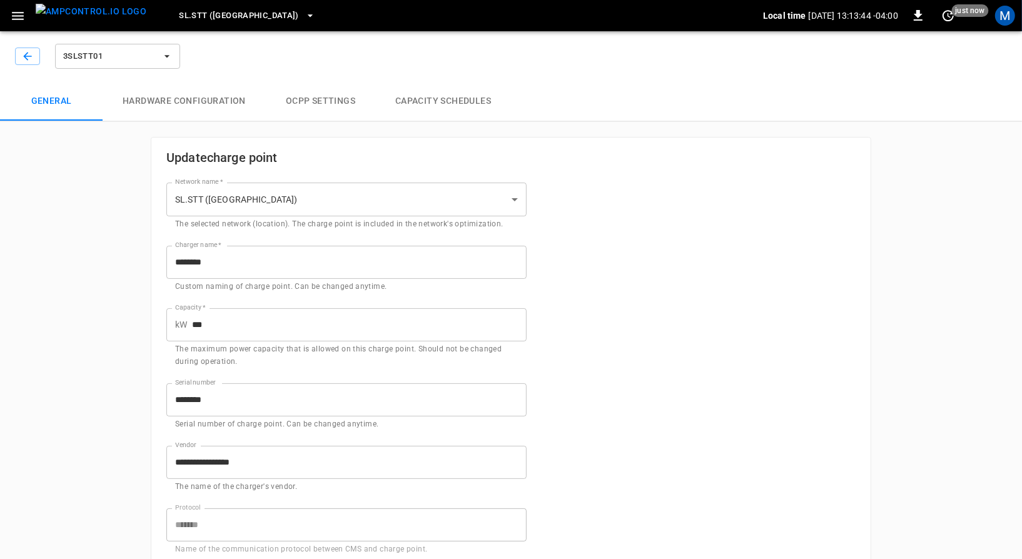
type input "**********"
click at [203, 116] on button "Hardware configuration" at bounding box center [184, 101] width 163 height 40
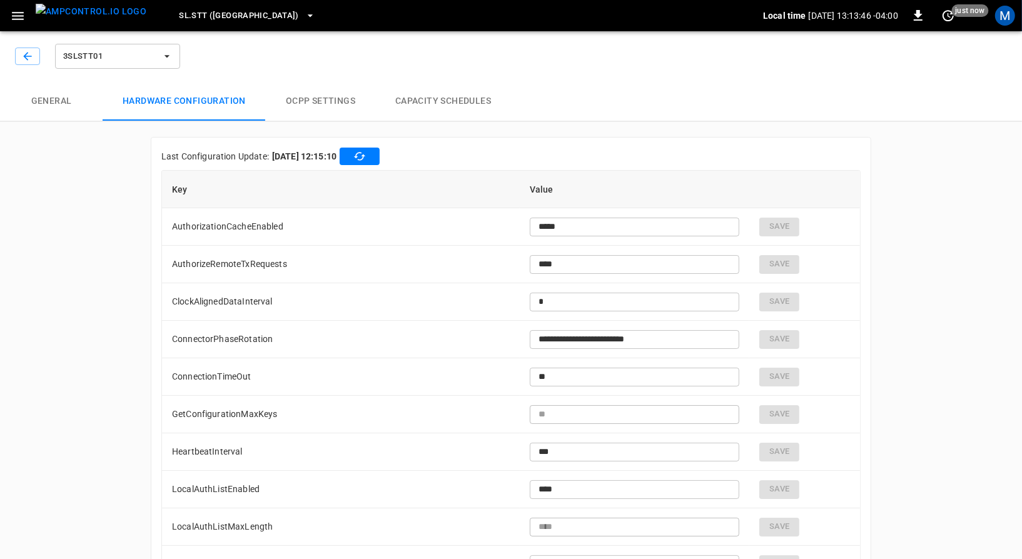
click at [86, 114] on button "General" at bounding box center [51, 101] width 103 height 40
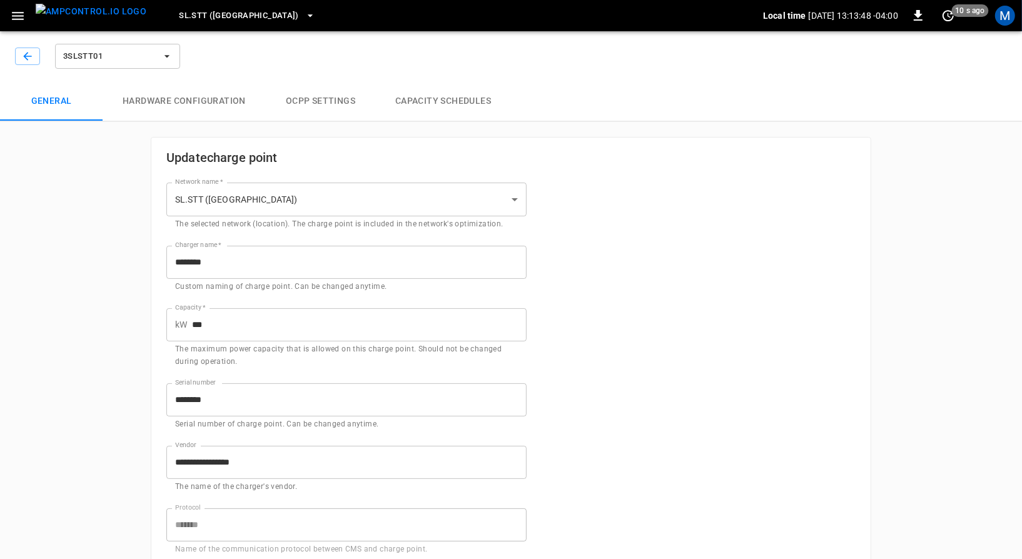
click at [200, 106] on button "Hardware configuration" at bounding box center [184, 101] width 163 height 40
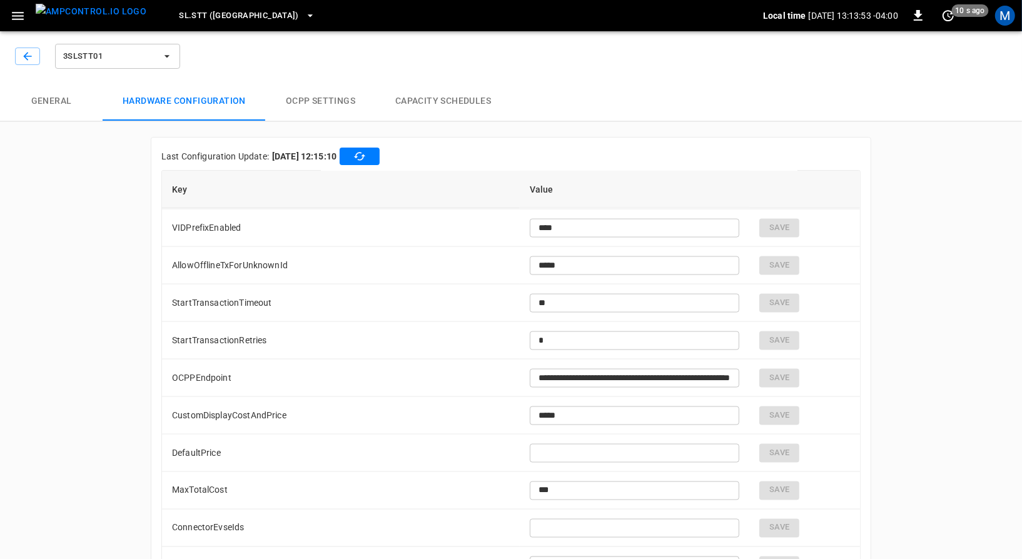
scroll to position [1524, 0]
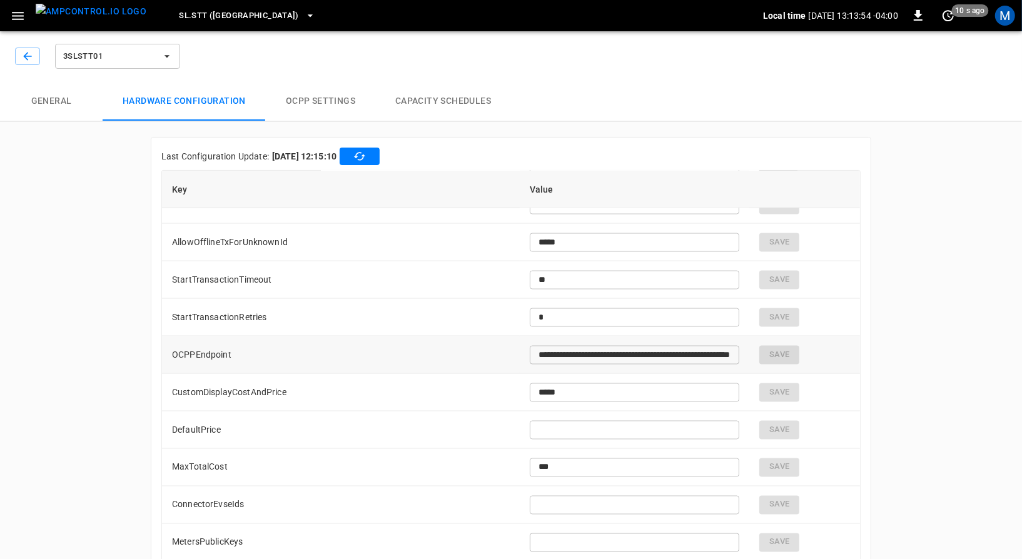
click at [629, 357] on input "**********" at bounding box center [635, 354] width 210 height 23
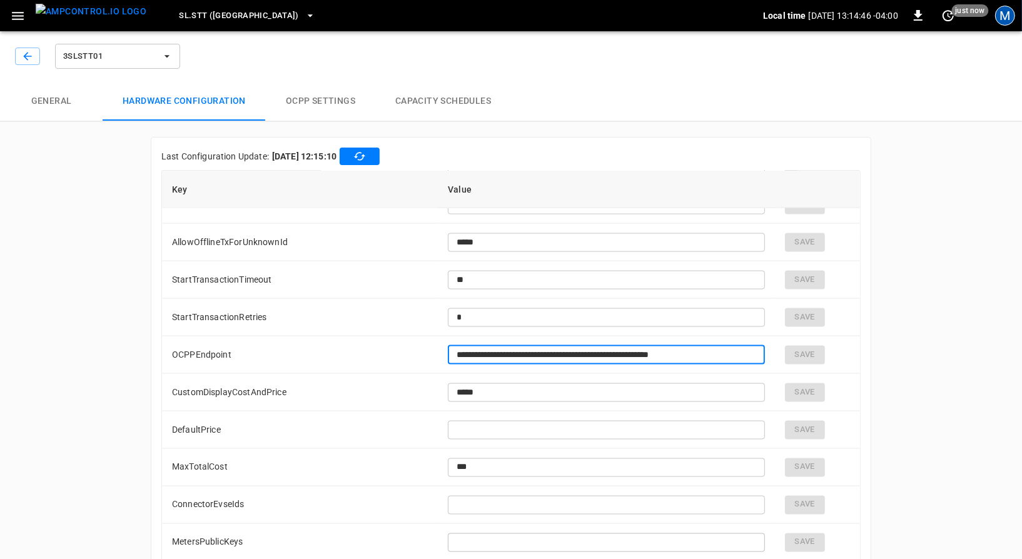
scroll to position [0, 0]
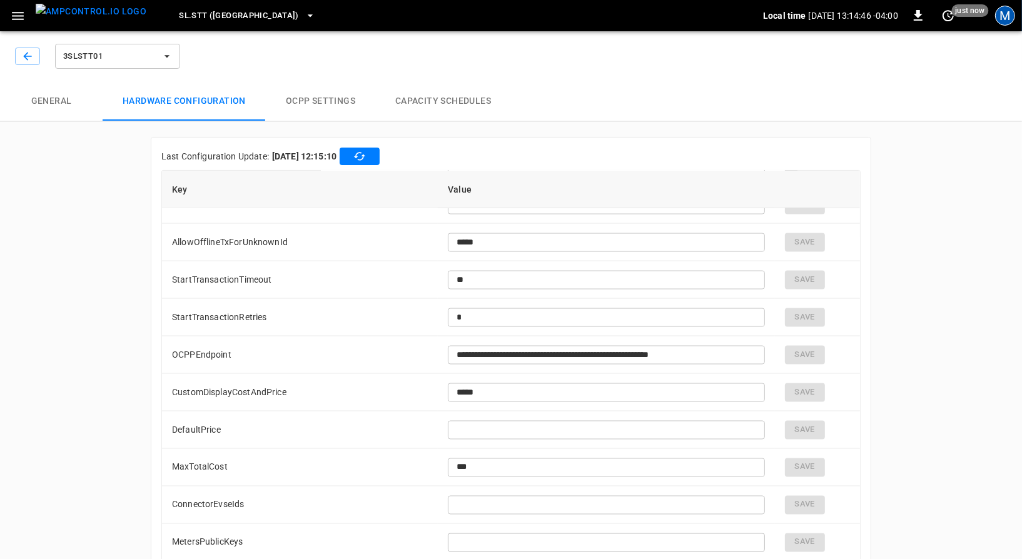
click at [1006, 17] on div "M" at bounding box center [1005, 16] width 20 height 20
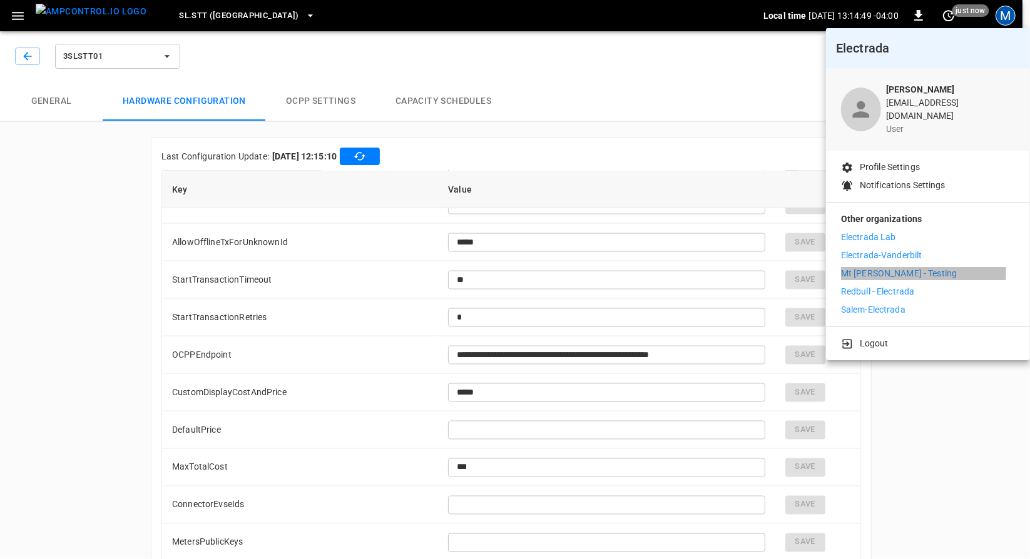
click at [914, 267] on li "Mt [PERSON_NAME] - Testing" at bounding box center [928, 273] width 174 height 13
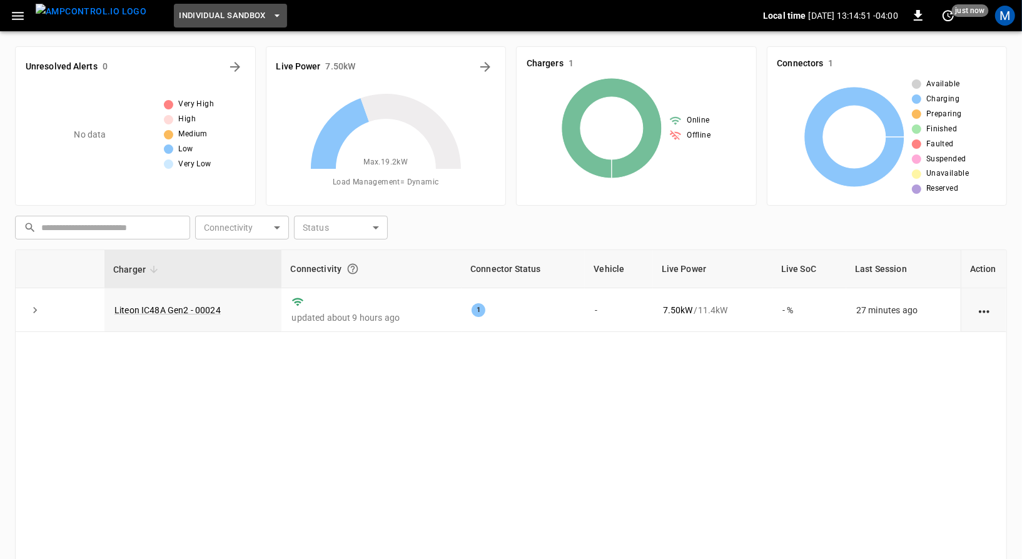
click at [193, 18] on span "Individual Sandbox" at bounding box center [222, 16] width 87 height 14
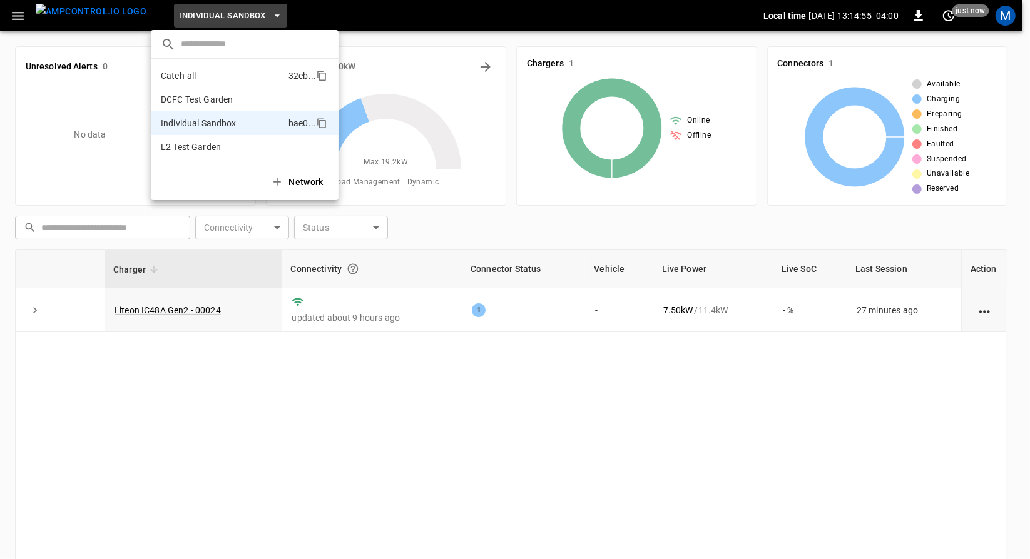
click at [193, 81] on p "Catch-all" at bounding box center [222, 75] width 123 height 13
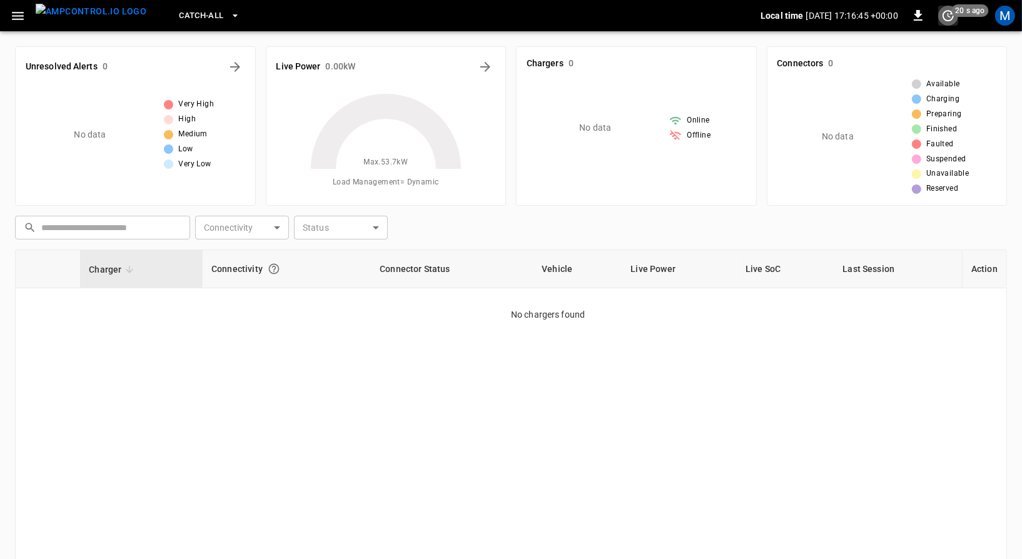
click at [944, 9] on icon "set refresh interval" at bounding box center [948, 15] width 15 height 15
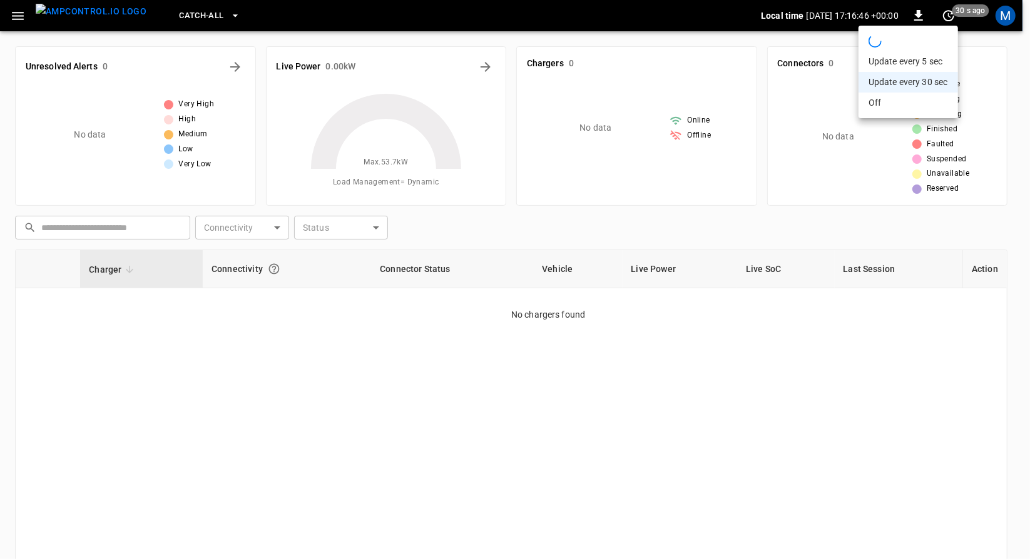
click at [919, 33] on li "refreshing dashboard" at bounding box center [907, 41] width 99 height 21
click at [113, 13] on div at bounding box center [515, 279] width 1030 height 559
